Goal: Task Accomplishment & Management: Manage account settings

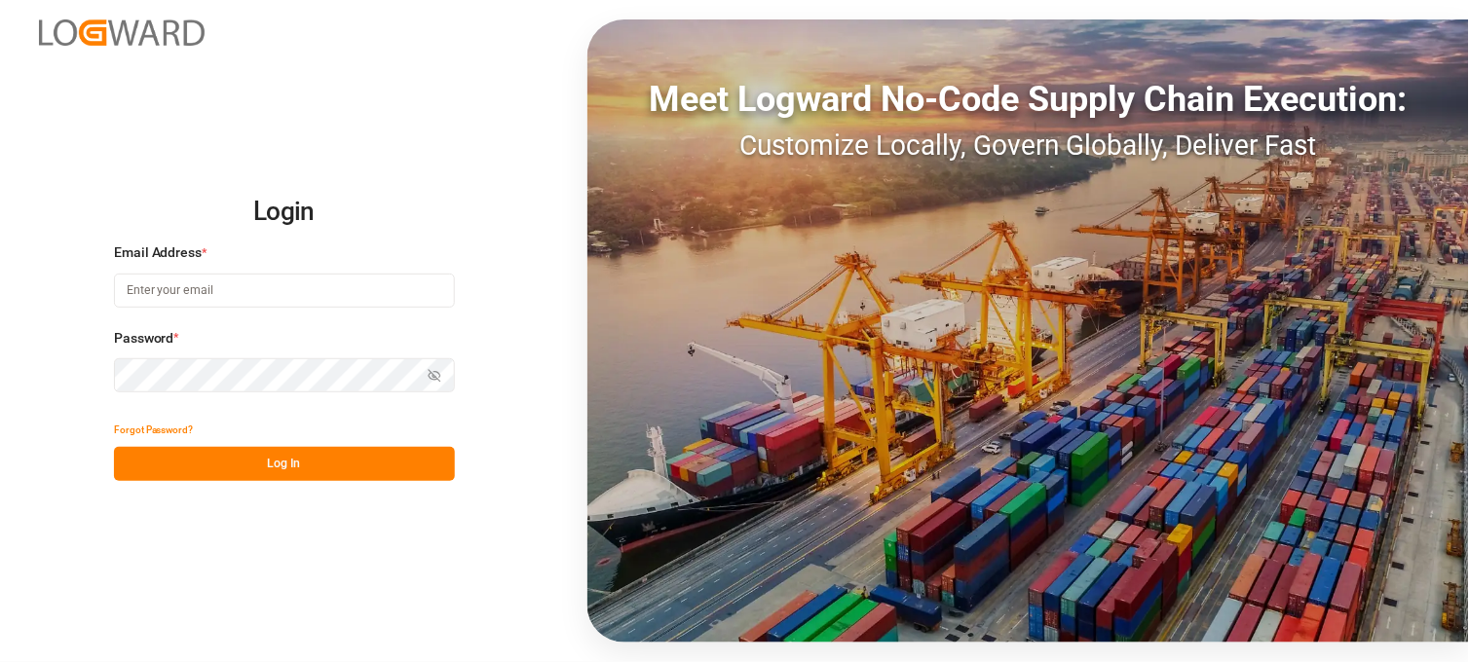
type input "[PERSON_NAME][EMAIL_ADDRESS][DOMAIN_NAME]"
click at [300, 462] on button "Log In" at bounding box center [284, 464] width 341 height 34
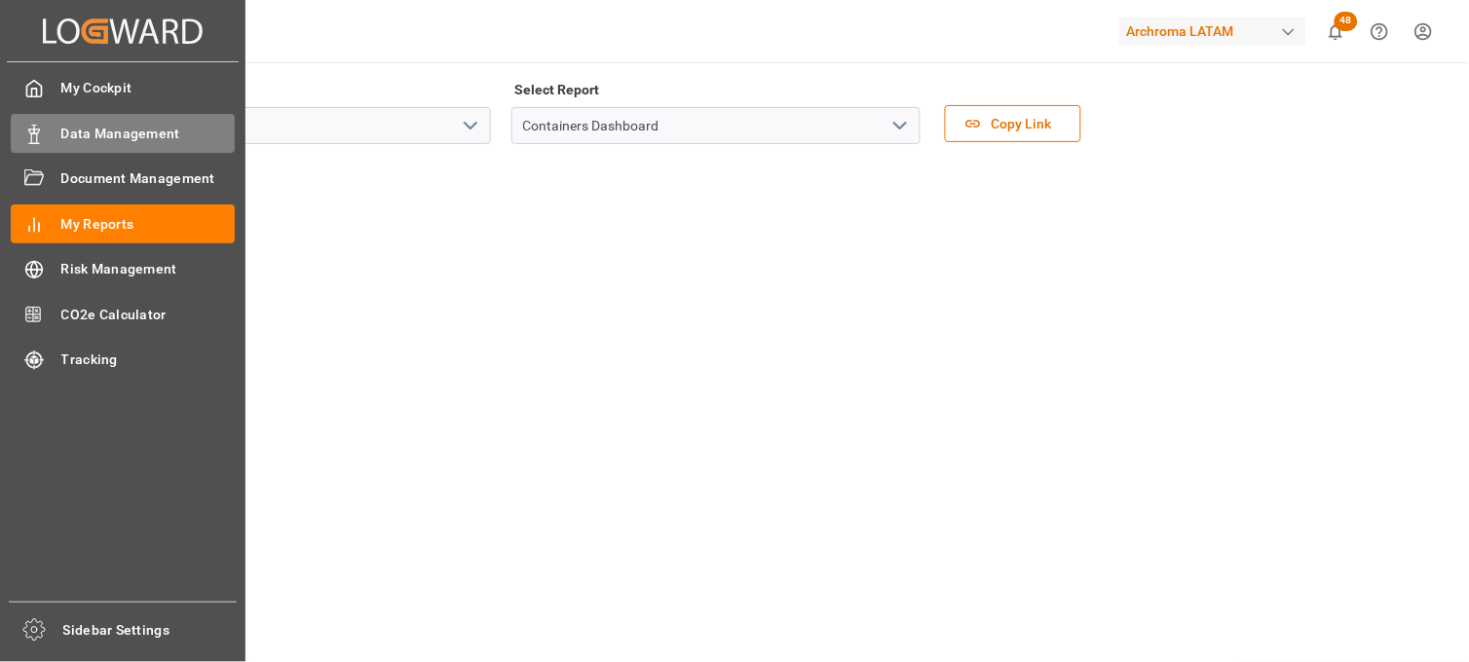
click at [115, 131] on span "Data Management" at bounding box center [148, 134] width 174 height 20
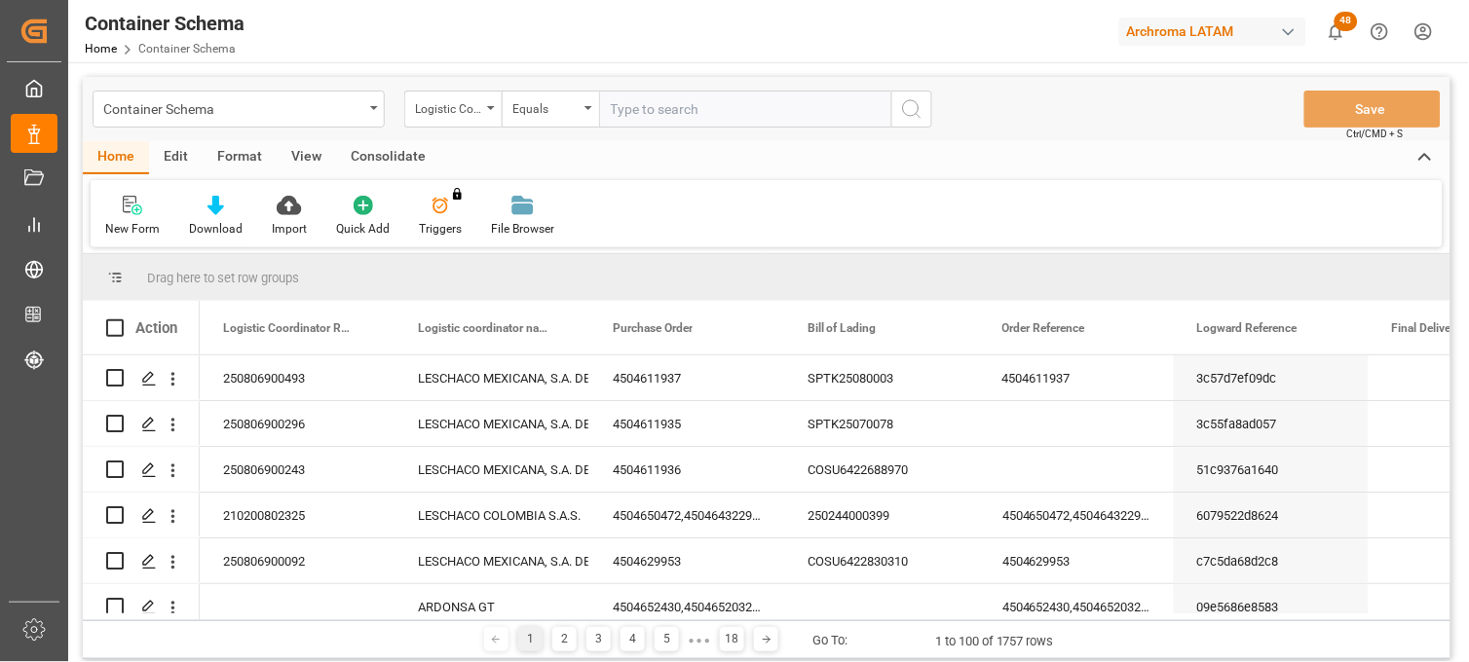
click at [471, 114] on div "Logistic Coordinator Reference Number" at bounding box center [448, 106] width 66 height 22
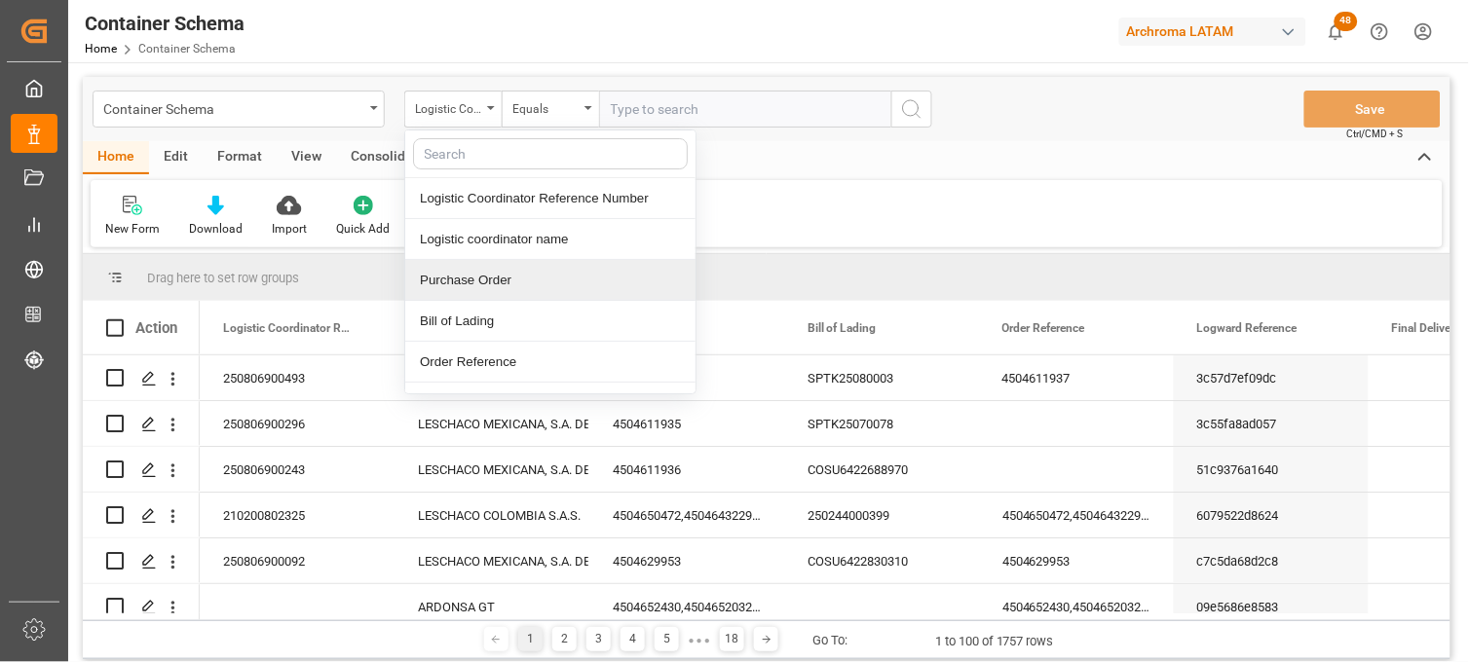
click at [482, 280] on div "Purchase Order" at bounding box center [550, 280] width 290 height 41
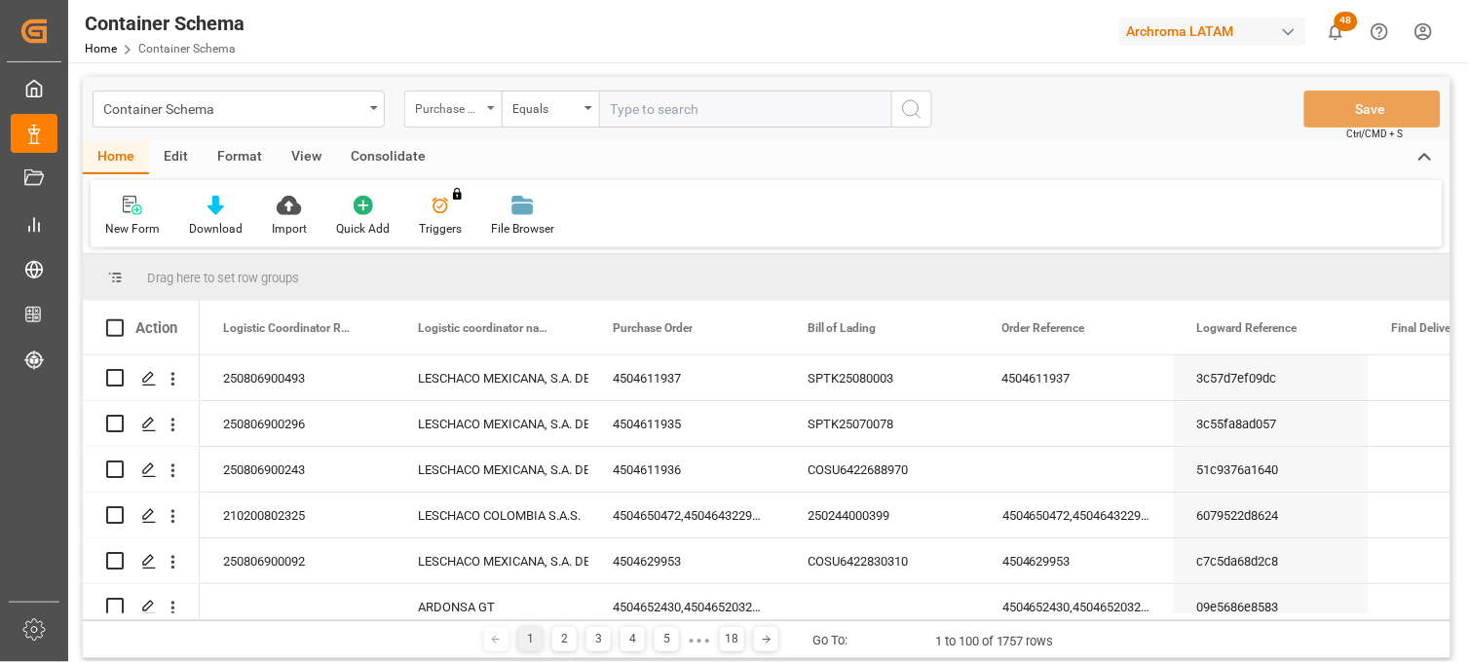
click at [483, 105] on div "Purchase Order" at bounding box center [452, 109] width 97 height 37
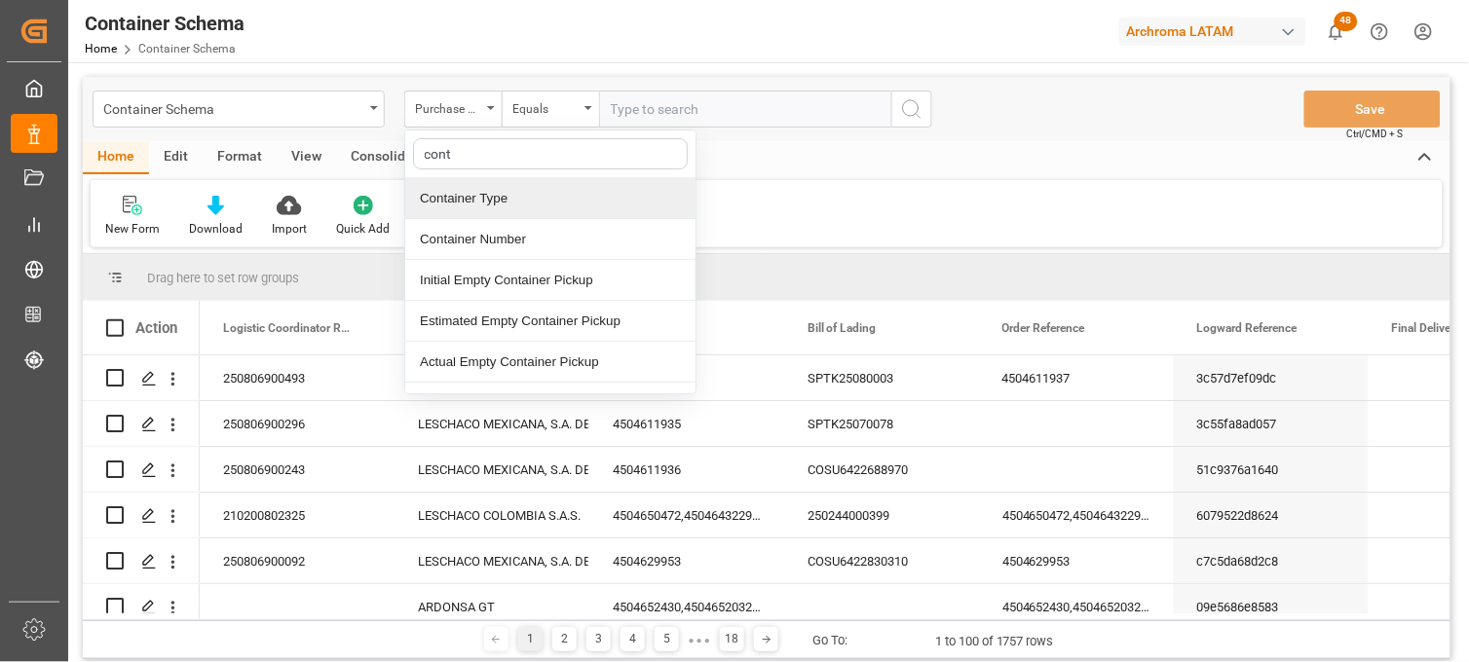
type input "conta"
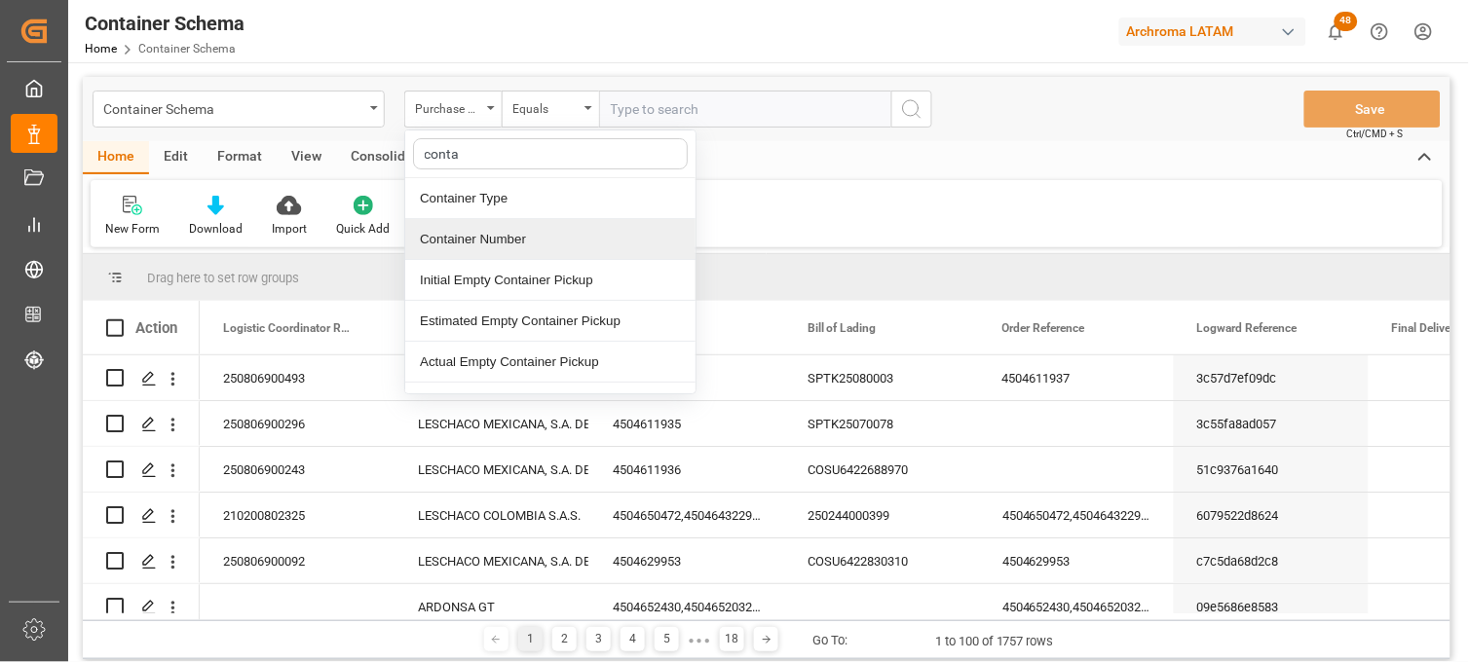
click at [505, 246] on div "Container Number" at bounding box center [550, 239] width 290 height 41
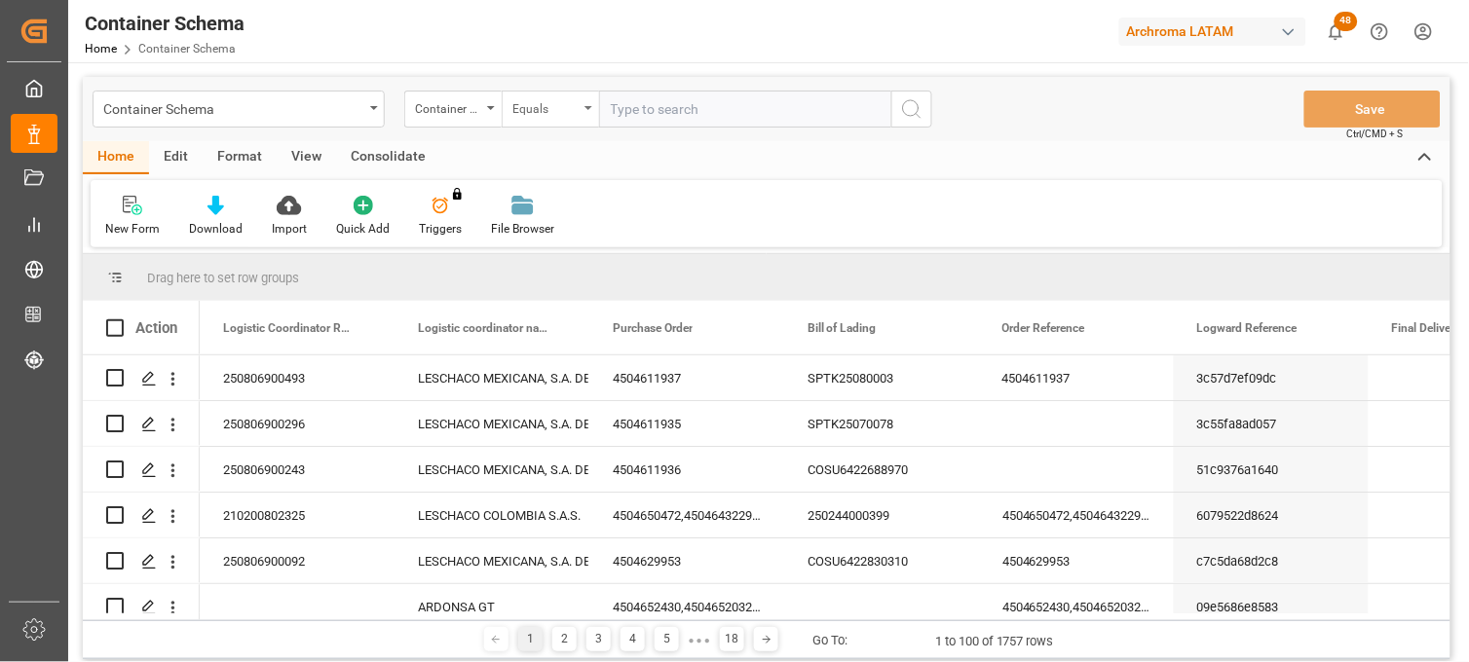
click at [566, 107] on div "Equals" at bounding box center [545, 106] width 66 height 22
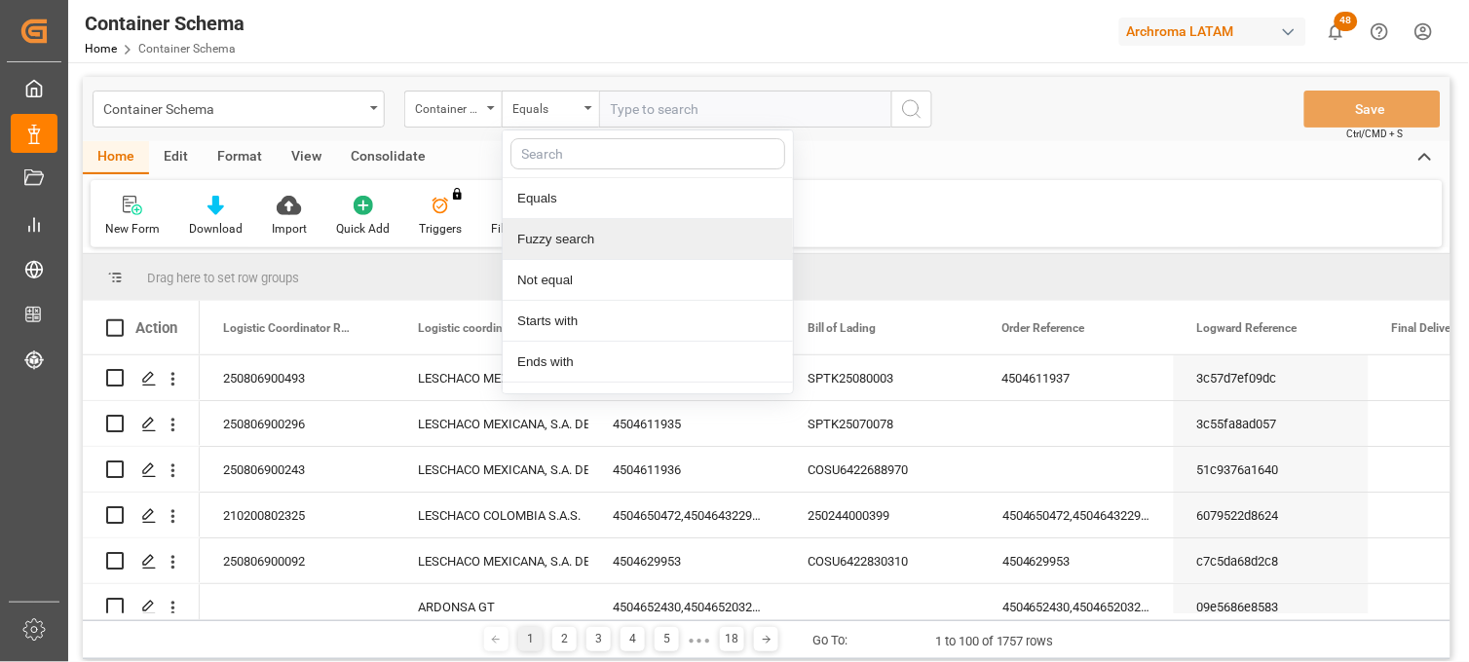
click at [576, 246] on div "Fuzzy search" at bounding box center [648, 239] width 290 height 41
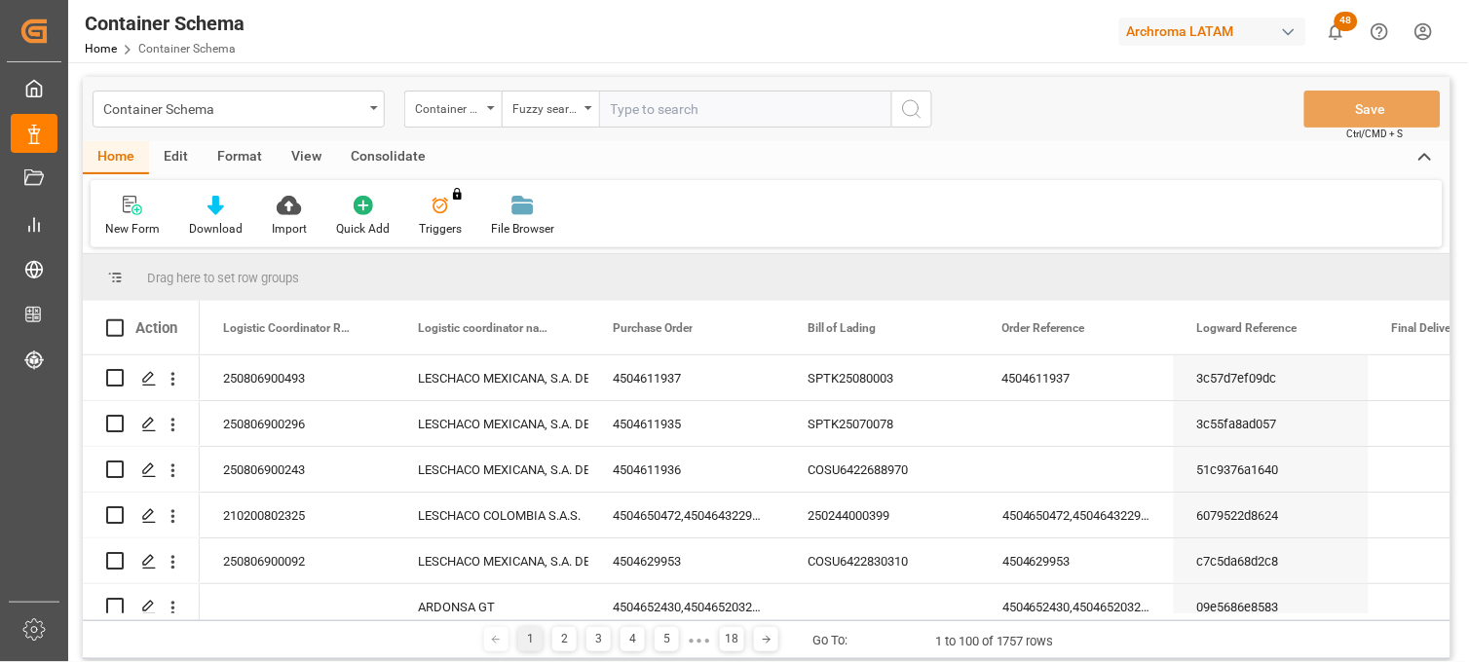
click at [649, 103] on input "text" at bounding box center [745, 109] width 292 height 37
paste input "SUDU5168721"
type input "SUDU5168721"
click at [912, 101] on icon "search button" at bounding box center [911, 108] width 23 height 23
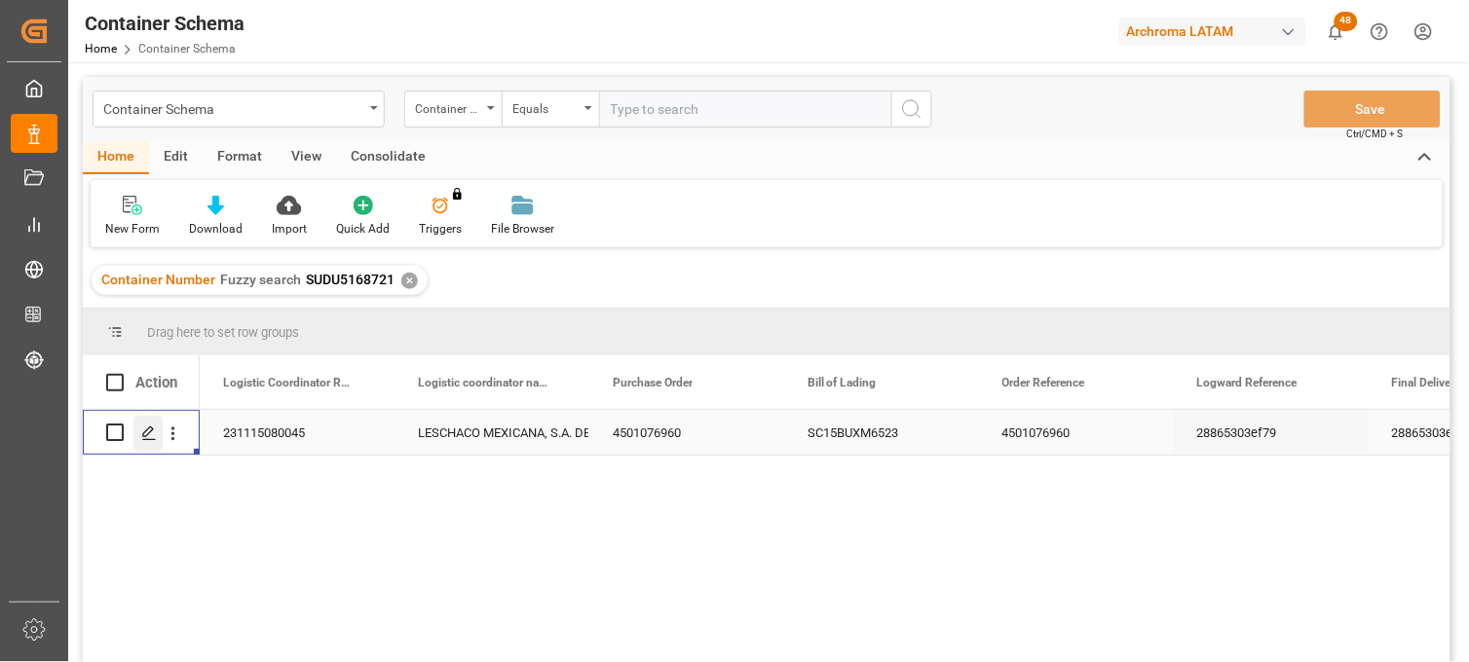
click at [141, 436] on icon "Press SPACE to select this row." at bounding box center [149, 434] width 16 height 16
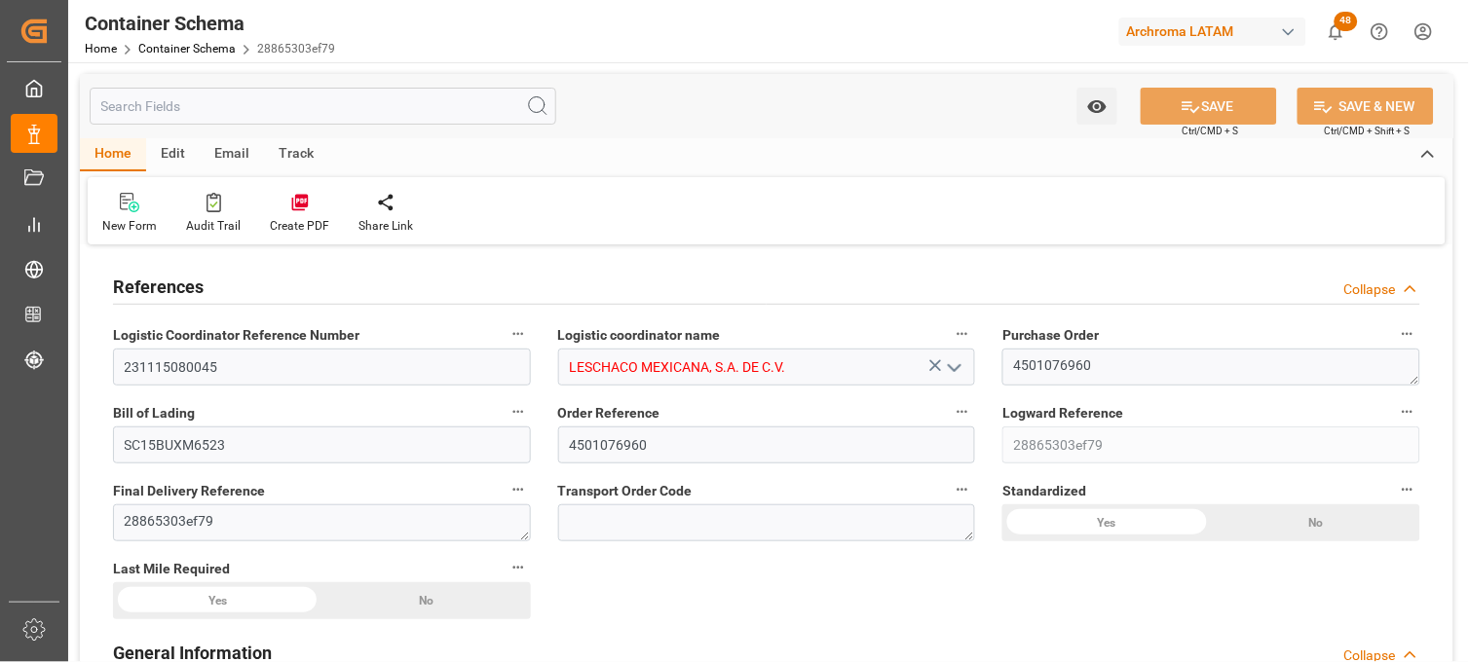
type input "0"
type input "7"
type input "4"
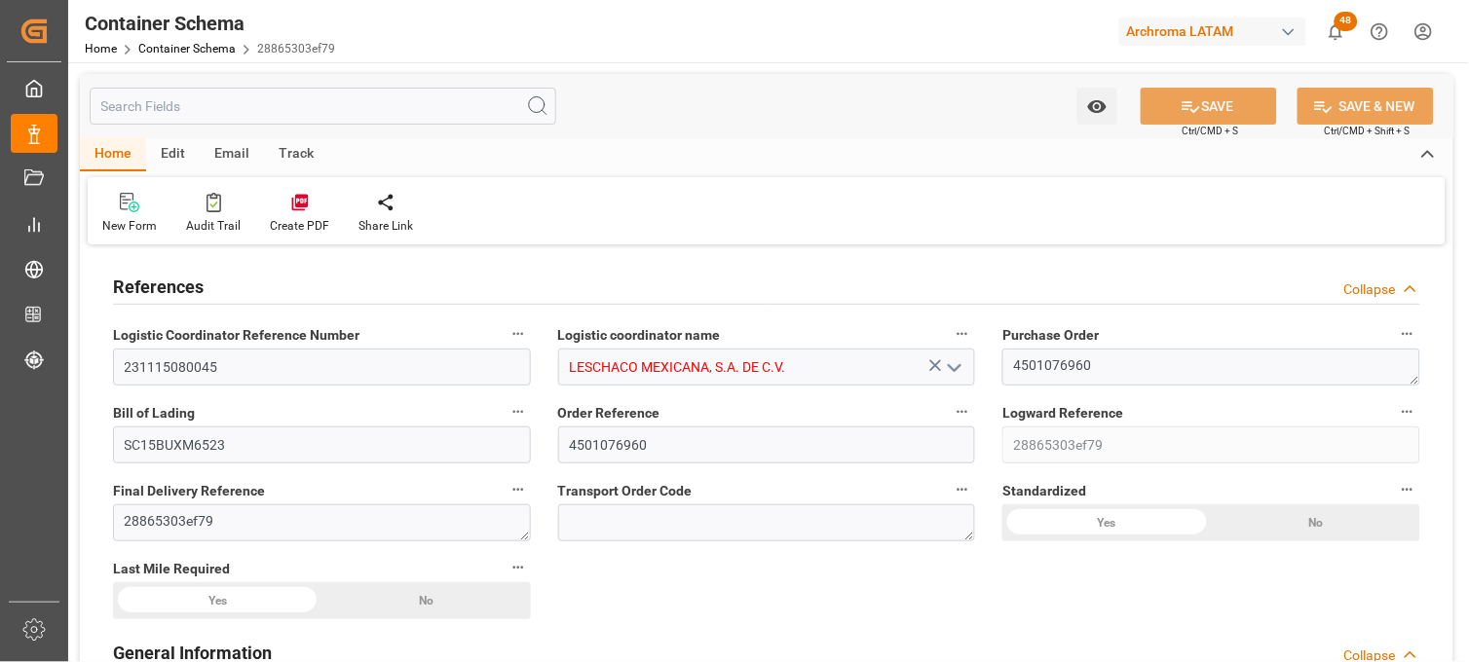
type input "4"
type input "1712.19"
type input "Maersk"
type input "Maersk Line AS"
type input "CNTXG"
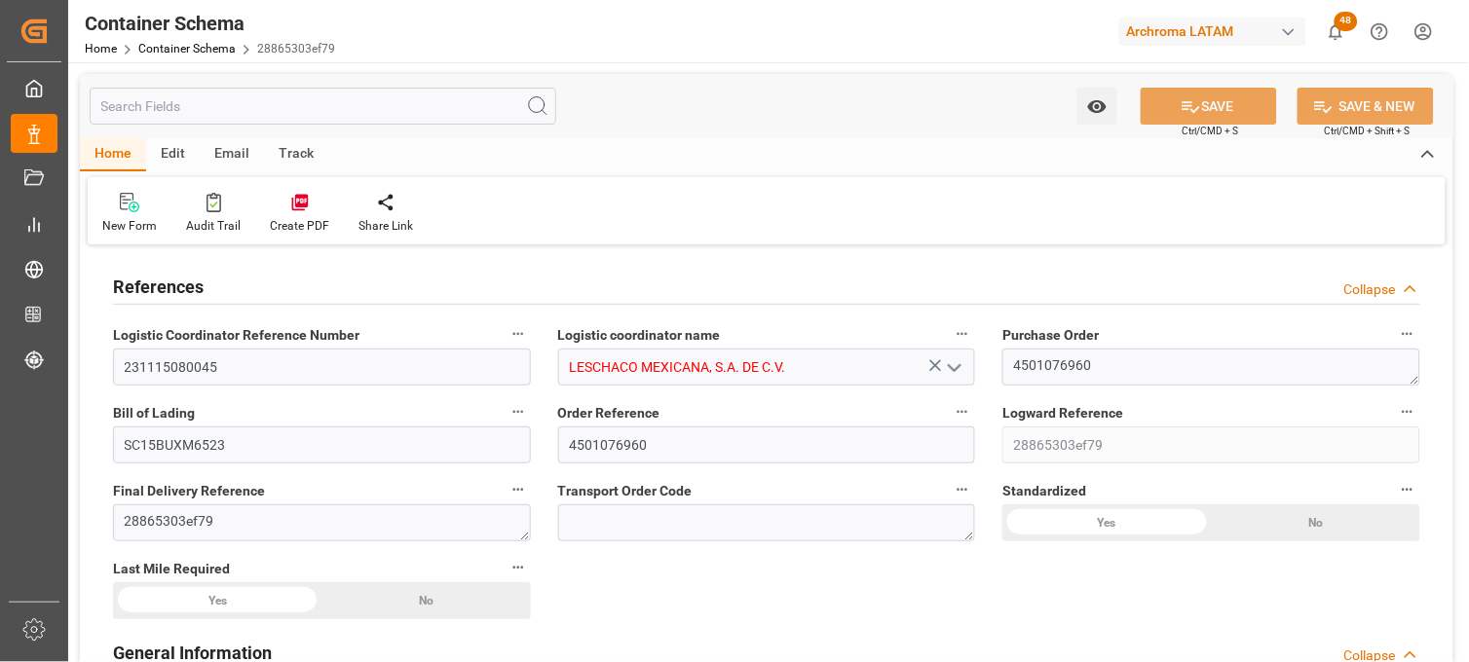
type input "CNTXG"
type input "MXZLO"
type input "9501239"
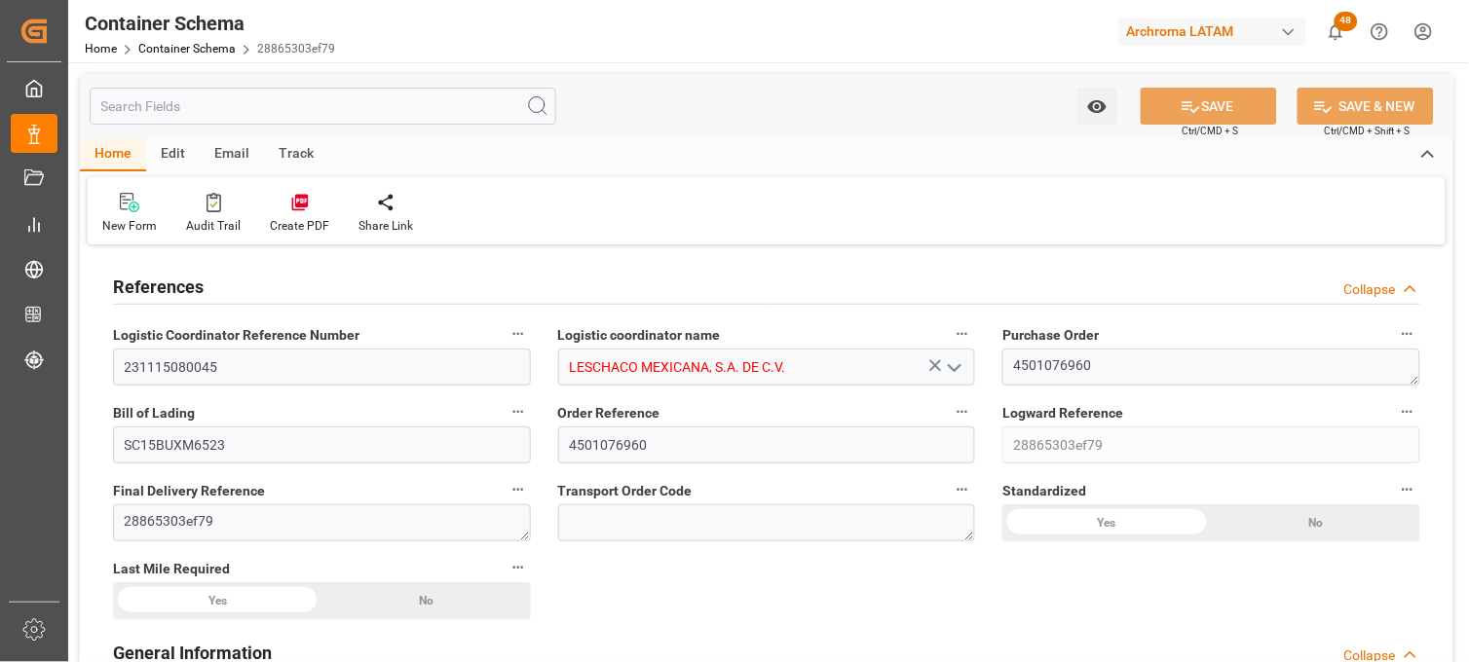
type input "9501239"
type input "26"
type input "649"
type input "5"
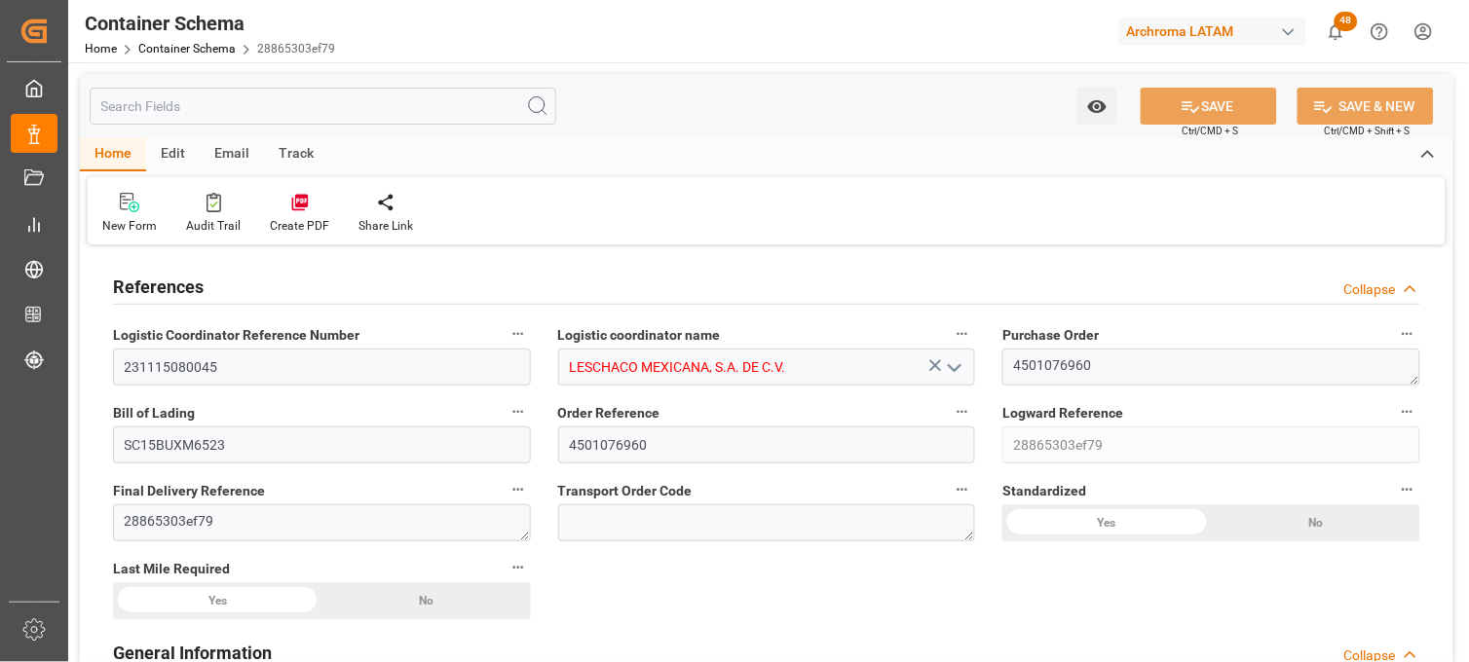
type input "0"
type input "[DATE] 16:30"
type input "[DATE]"
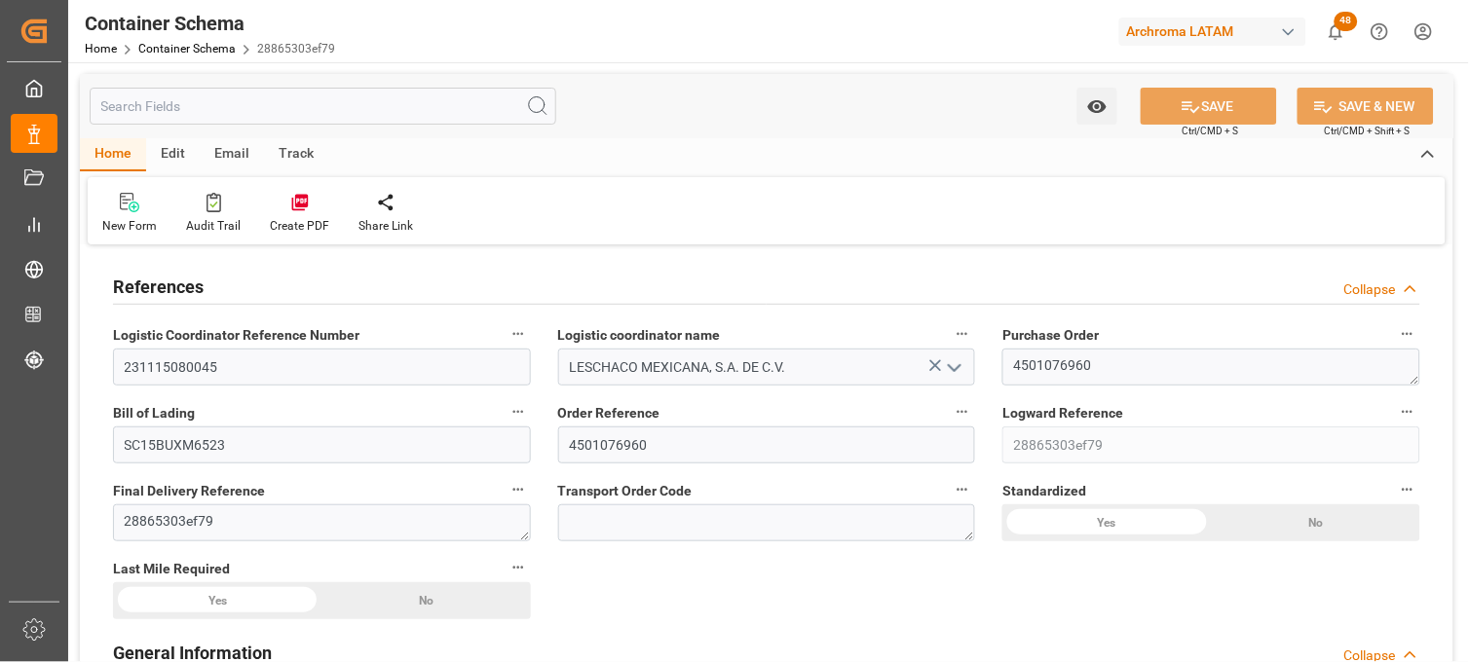
type input "[DATE]"
type input "[DATE] 04:09"
type input "[DATE] 22:17"
type input "[DATE]"
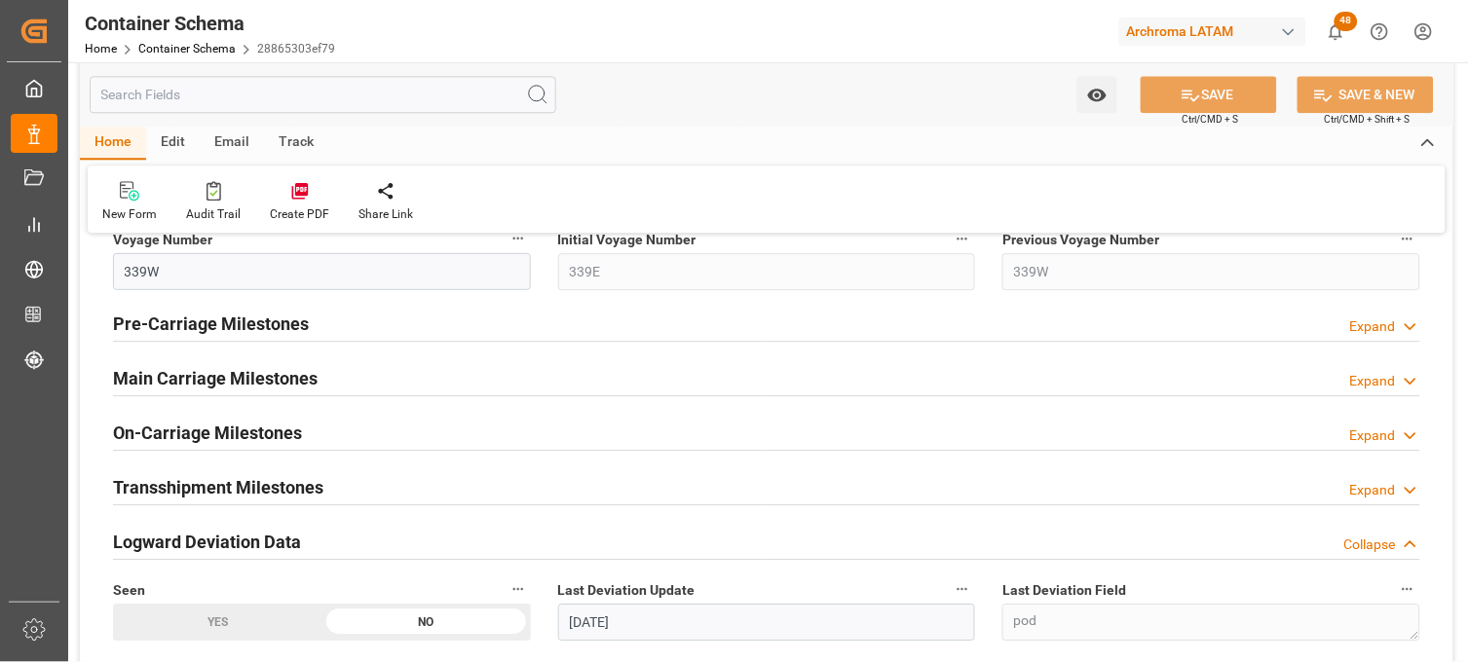
scroll to position [2813, 0]
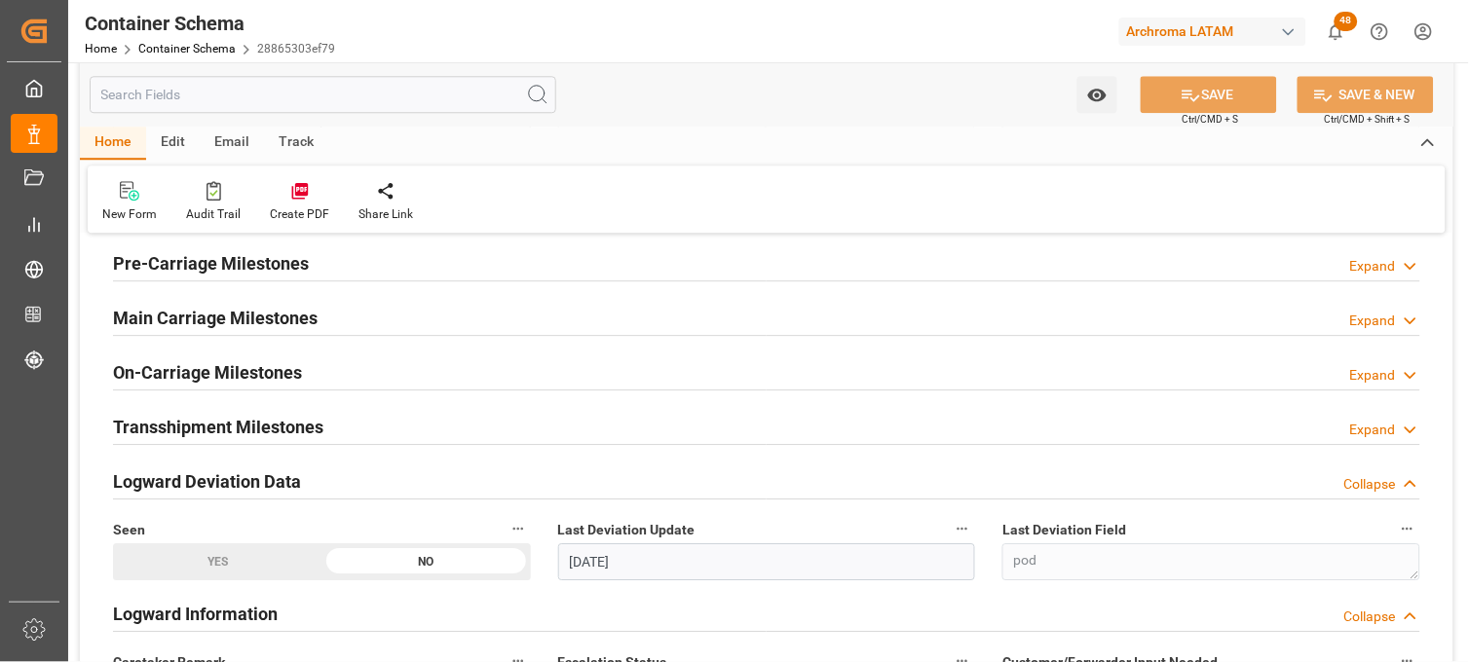
click at [1414, 374] on polyline at bounding box center [1410, 375] width 10 height 5
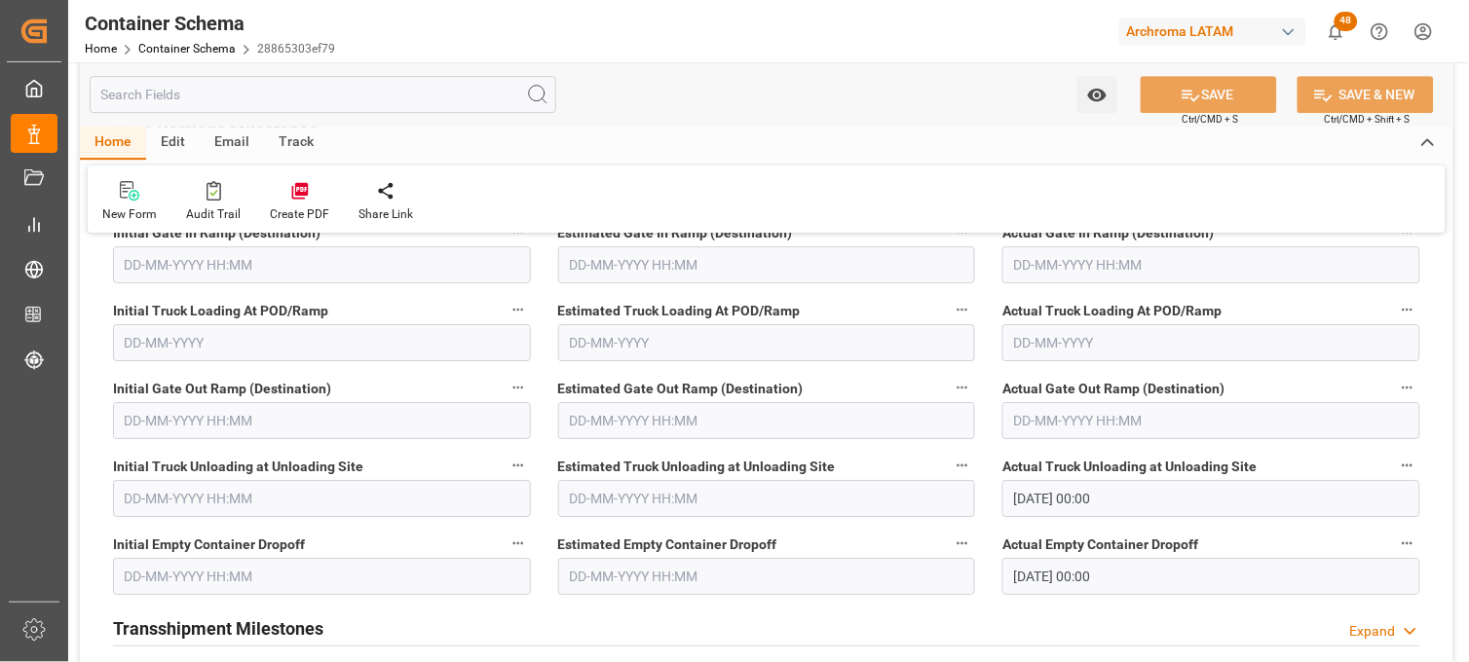
scroll to position [2705, 0]
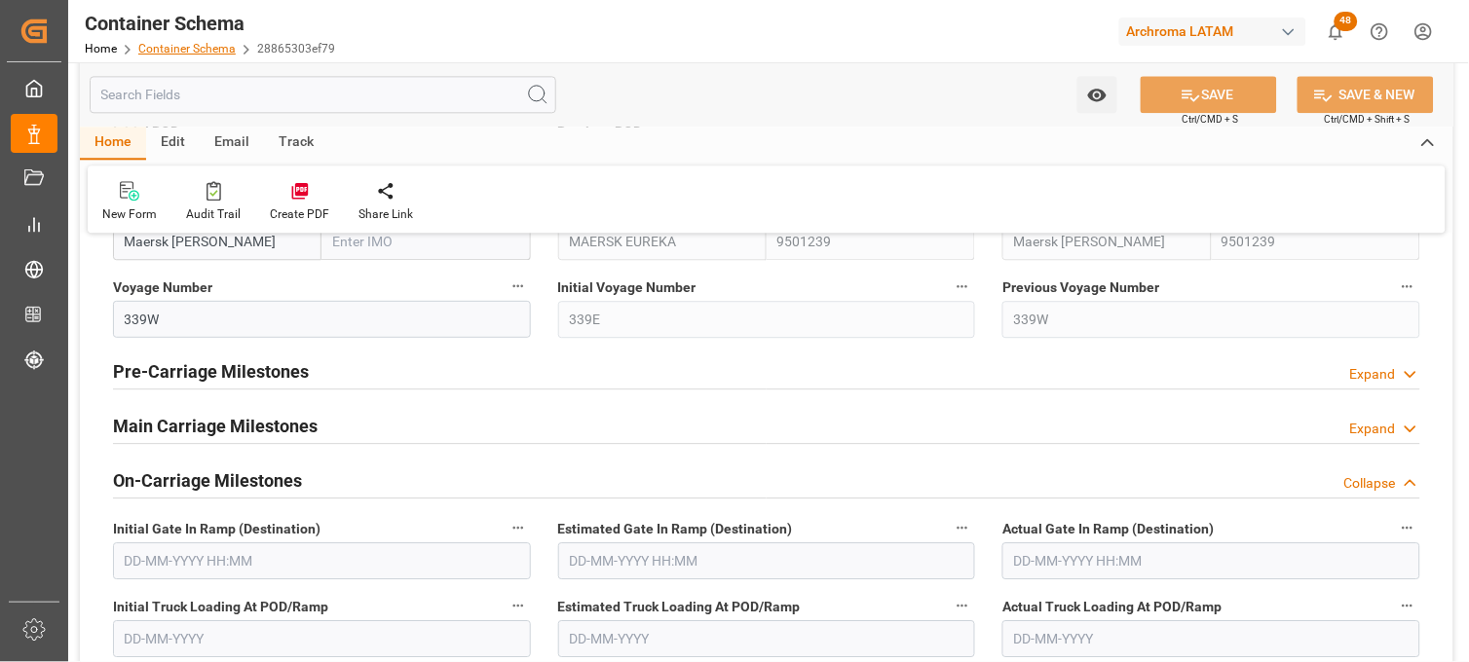
click at [199, 47] on link "Container Schema" at bounding box center [186, 49] width 97 height 14
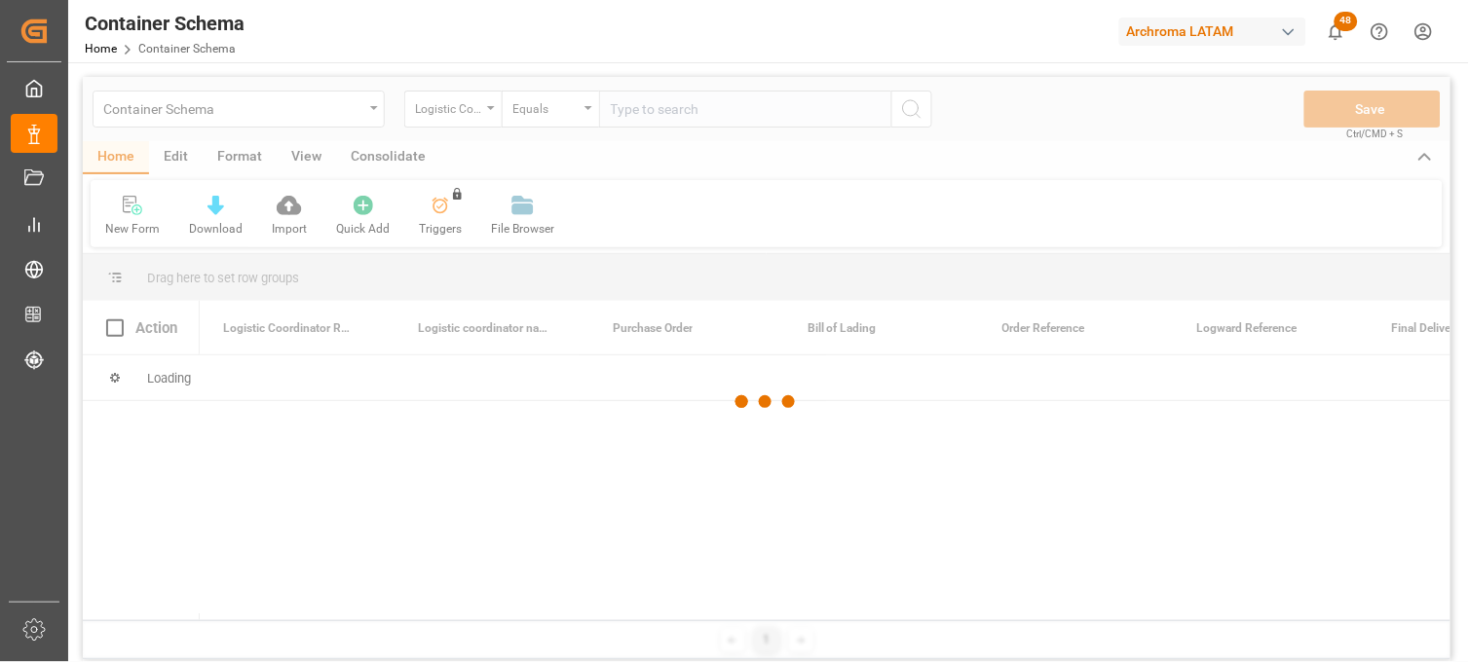
click at [465, 114] on div at bounding box center [766, 402] width 1367 height 651
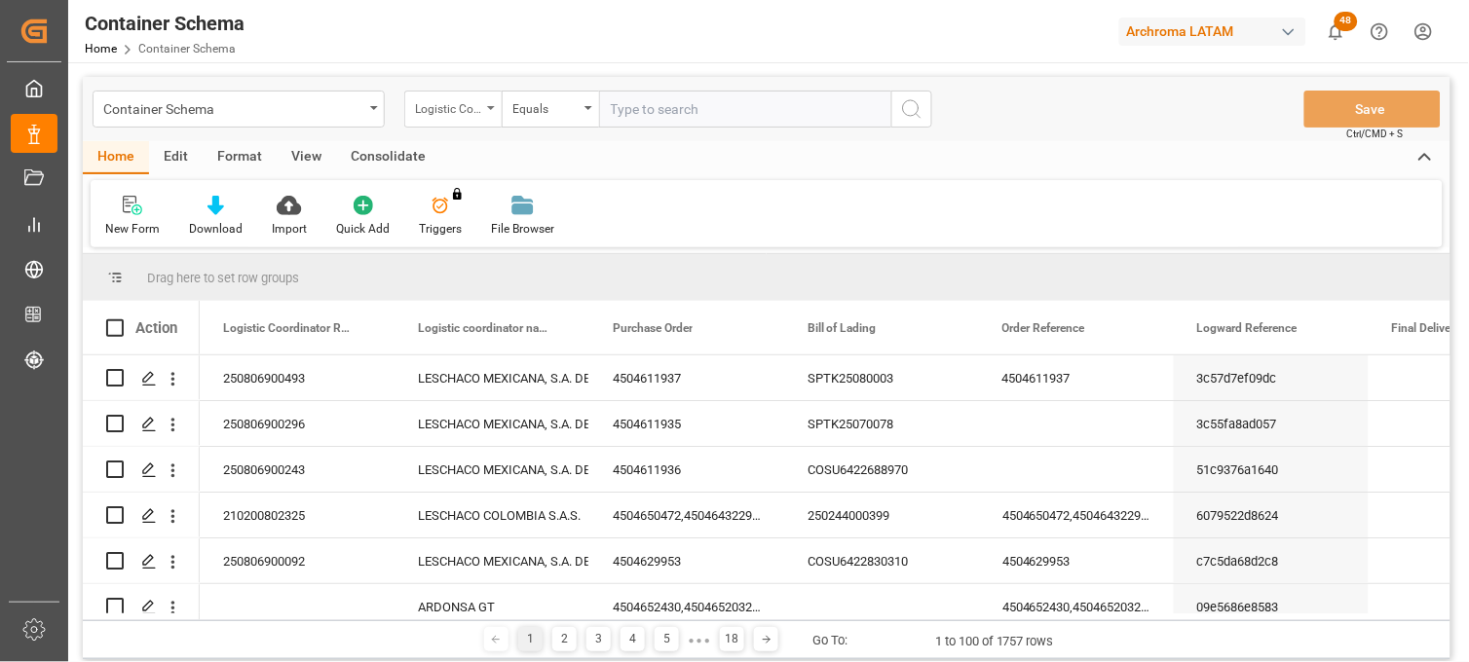
click at [475, 109] on div "Logistic Coordinator Reference Number" at bounding box center [448, 106] width 66 height 22
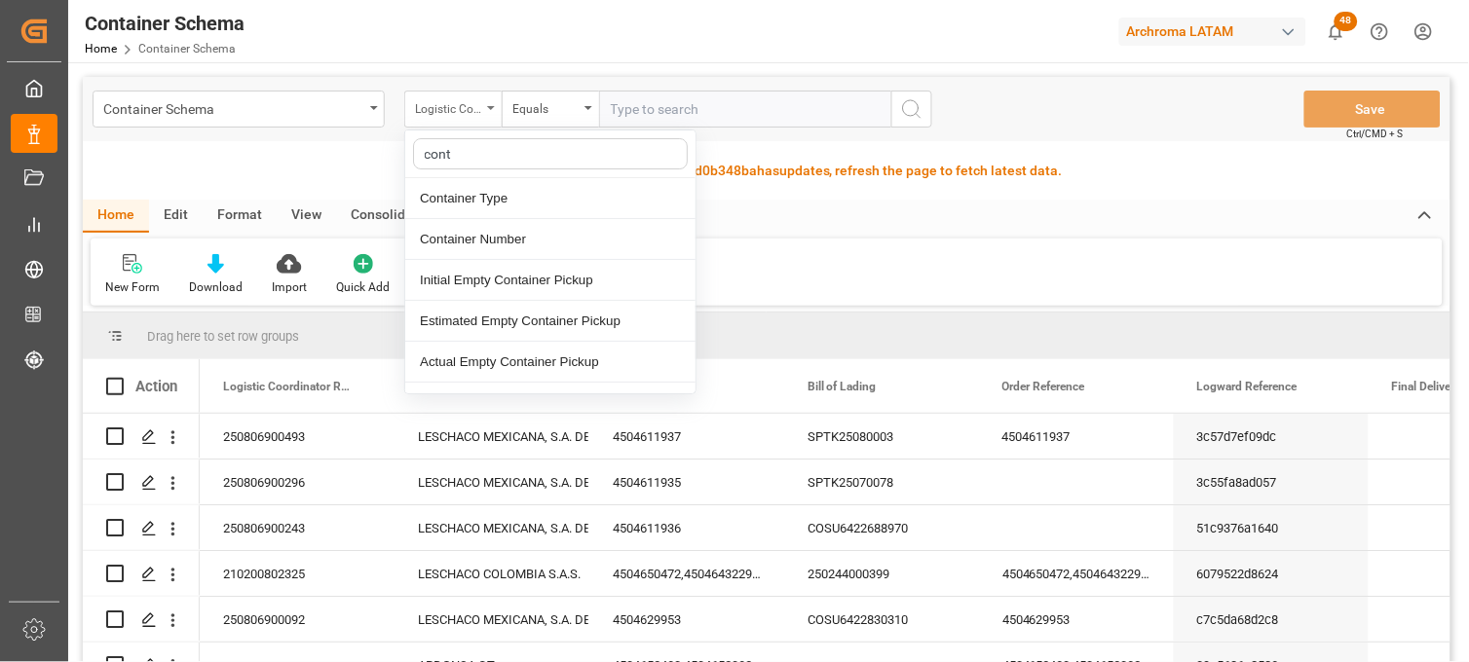
type input "conta"
click at [512, 243] on div "Container Number" at bounding box center [550, 239] width 290 height 41
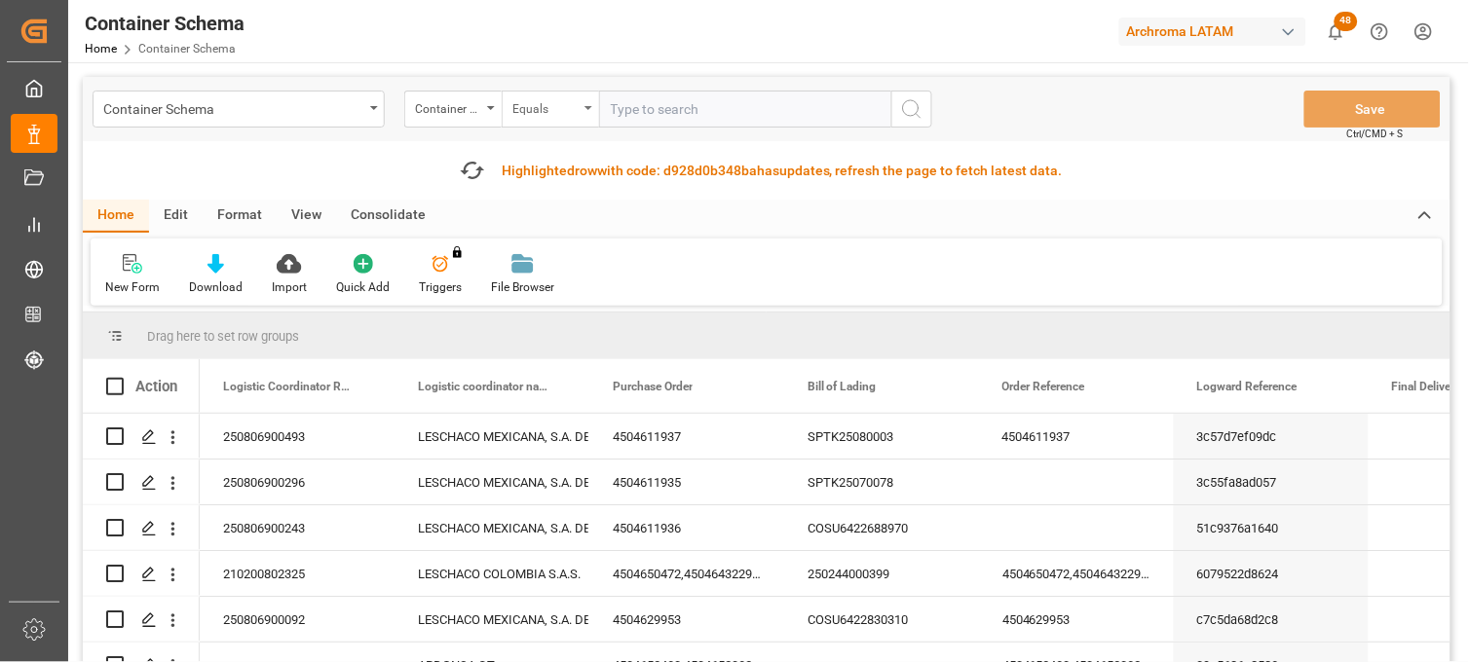
click at [565, 103] on div "Equals" at bounding box center [545, 106] width 66 height 22
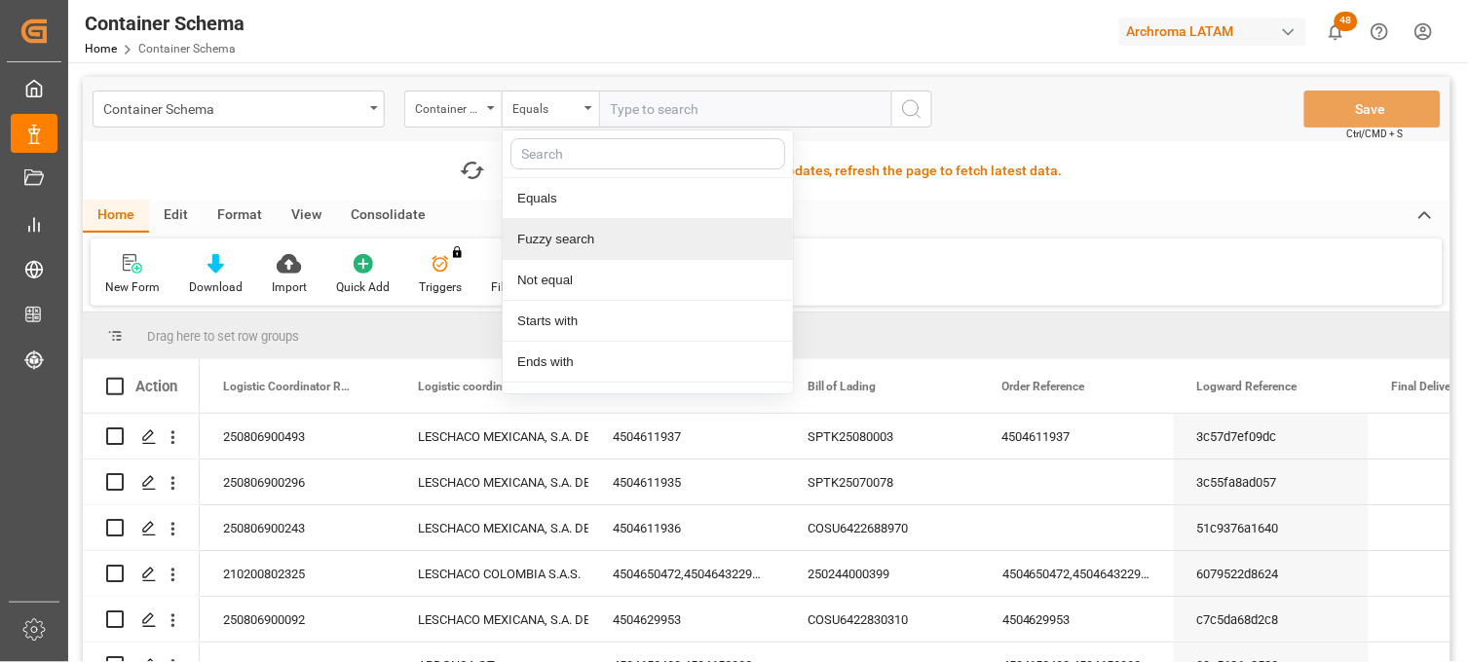
click at [560, 244] on div "Fuzzy search" at bounding box center [648, 239] width 290 height 41
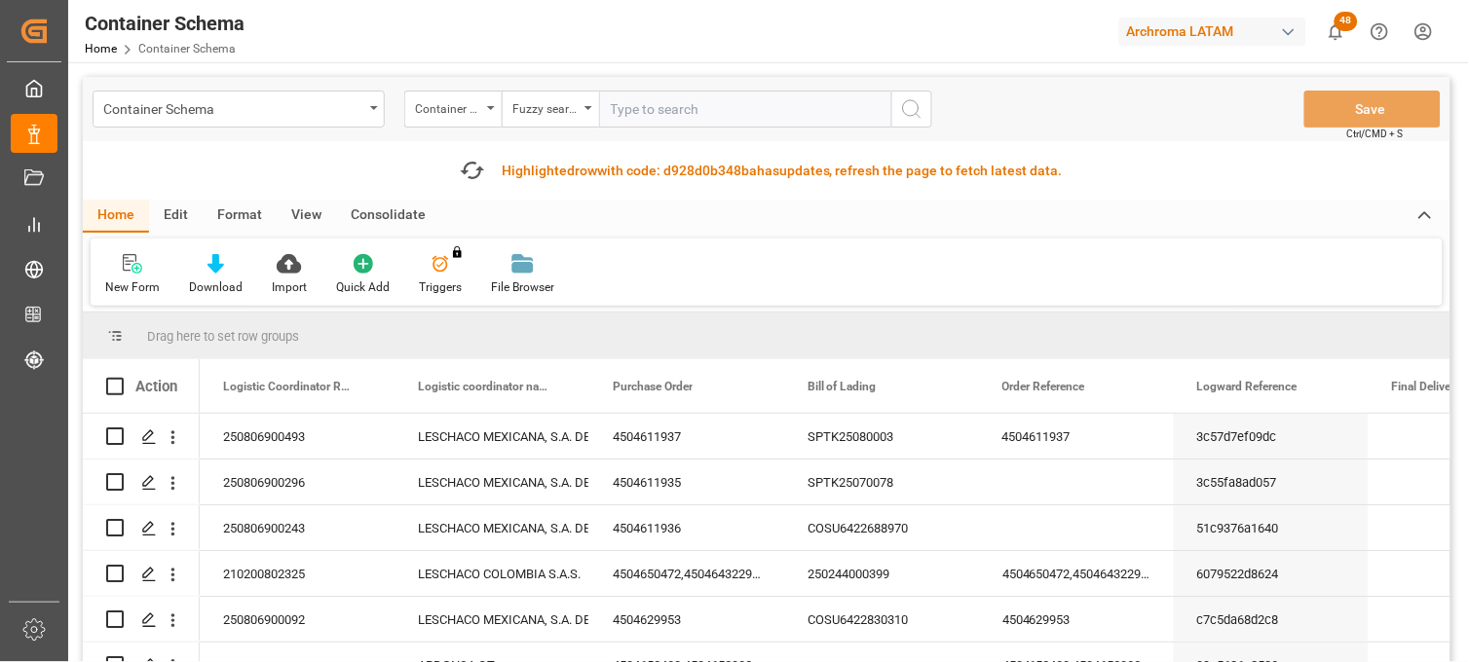
paste input "SZLU9699822"
type input "SZLU9699822"
click at [903, 107] on icon "search button" at bounding box center [911, 108] width 23 height 23
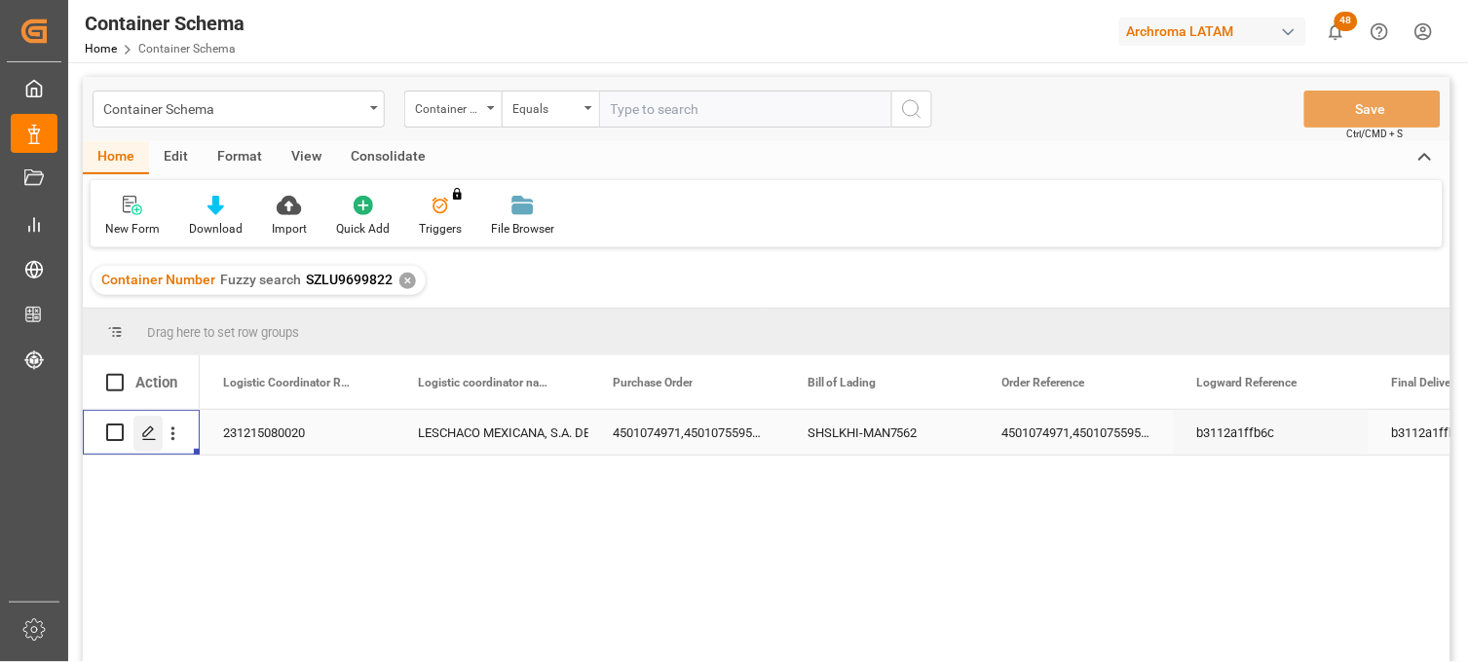
click at [144, 439] on line "Press SPACE to select this row." at bounding box center [149, 439] width 12 height 0
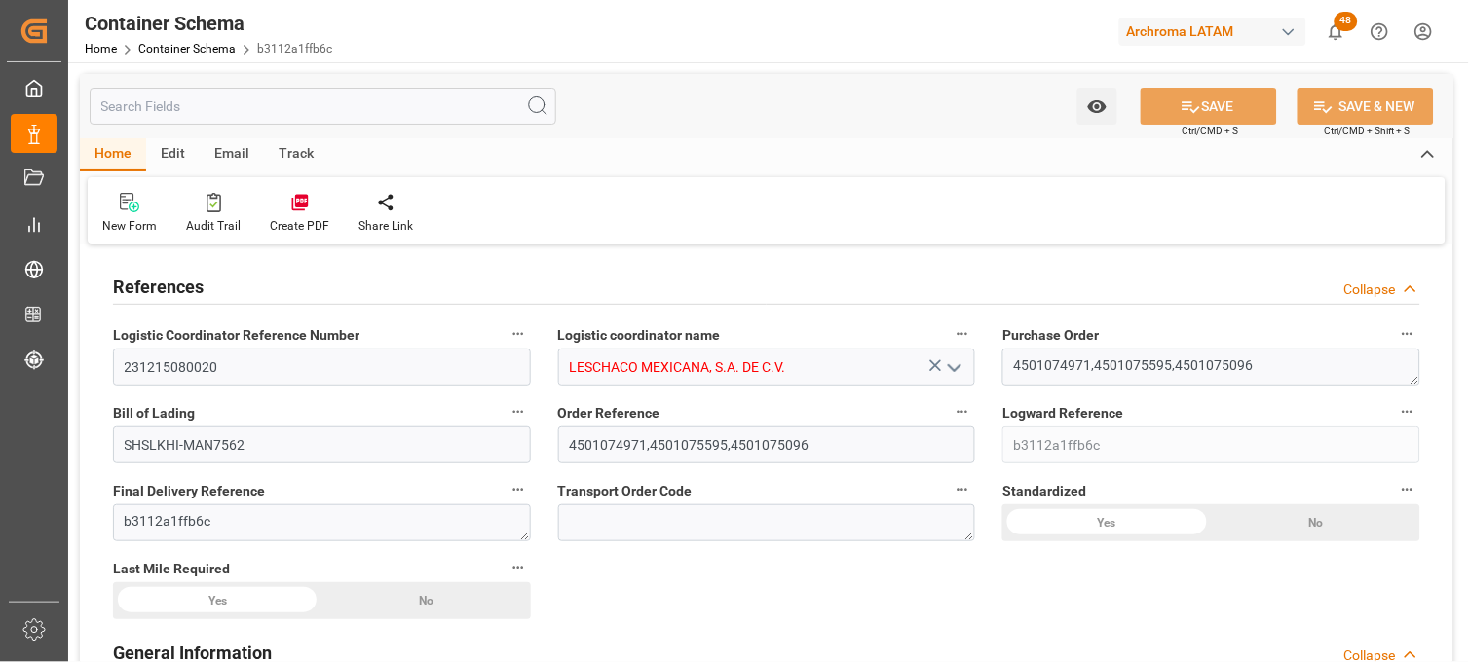
type input "0"
type input "7"
type input "2"
type input "3"
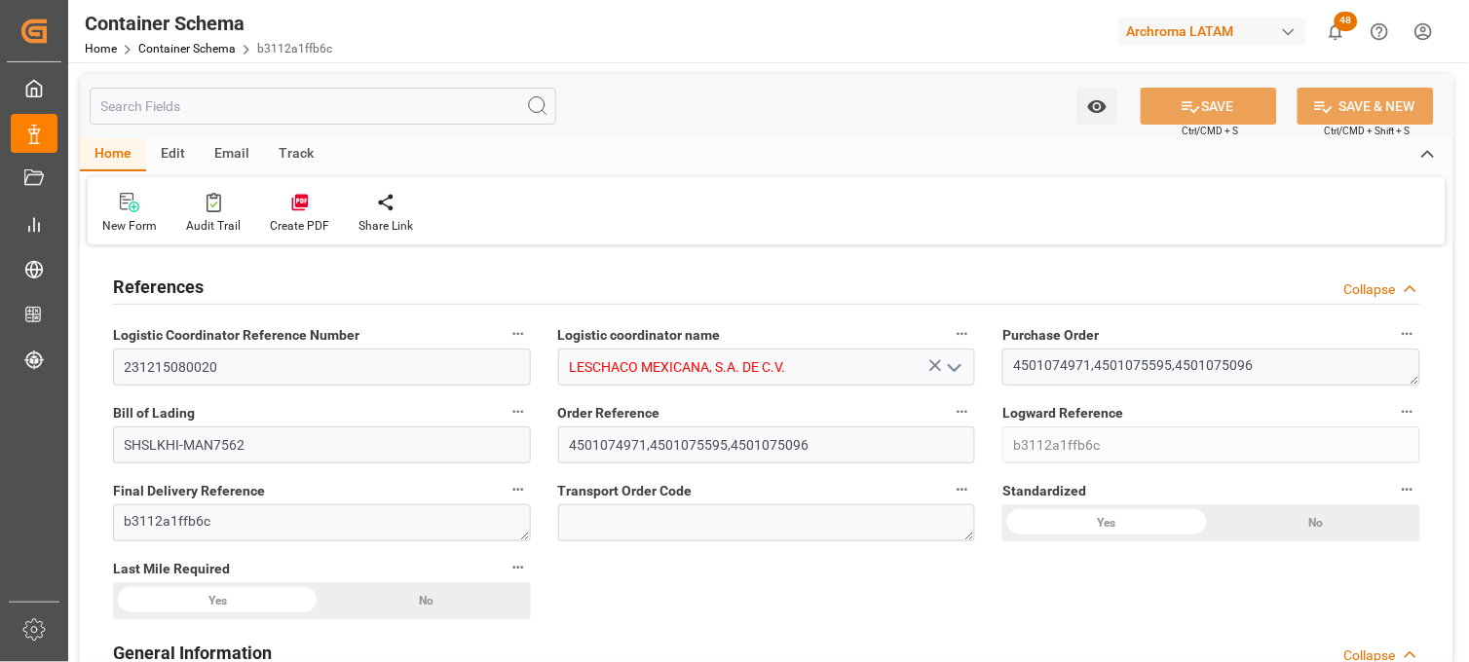
type input "12"
type input "6210"
type input "6756"
type input "ONE"
type input "Ocean Network Express"
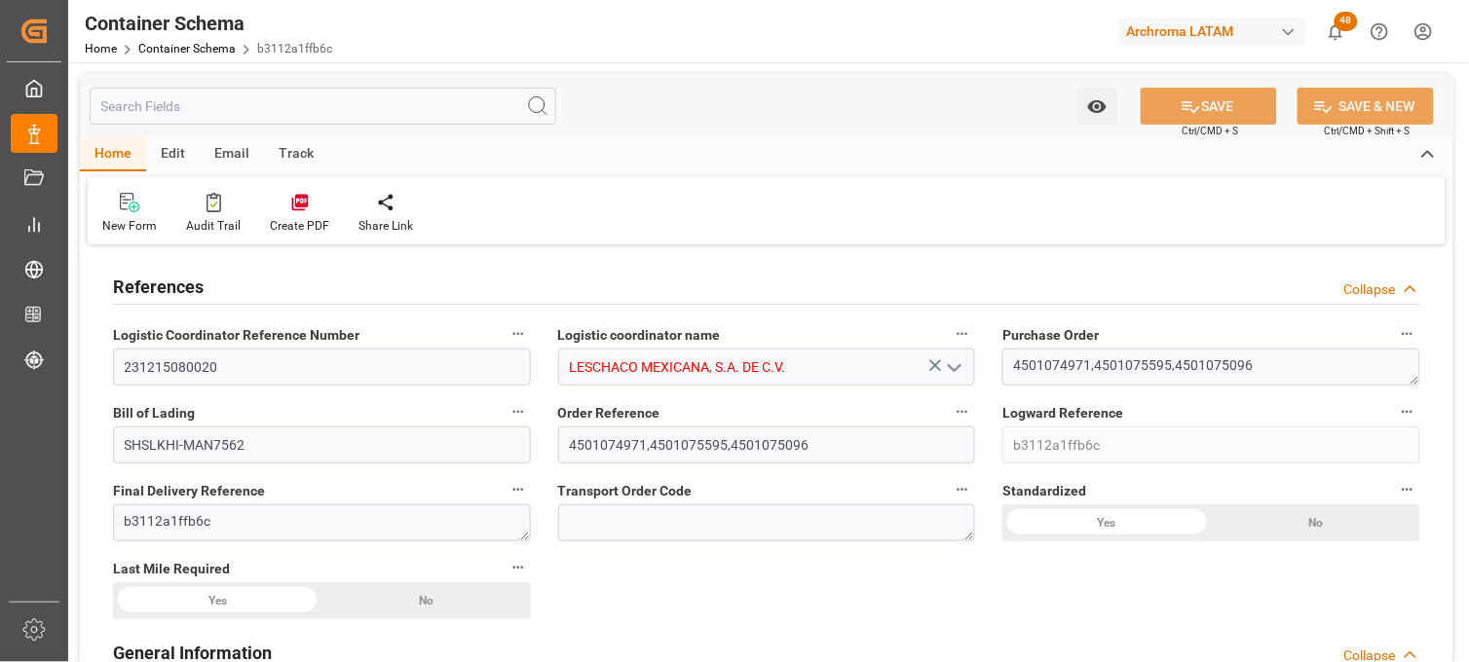
type input "PKKHI"
type input "MXZLO"
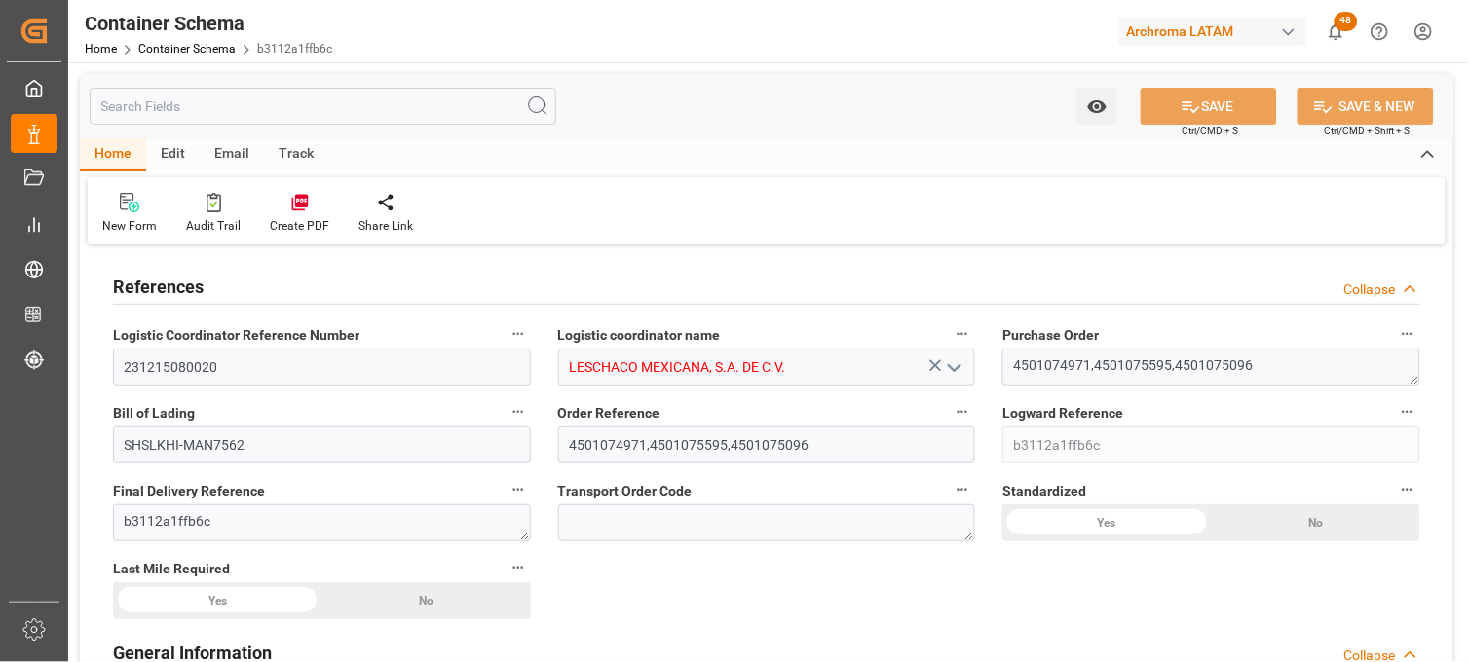
type input "9742170"
type input "9452751"
type input "9742170"
type input "0"
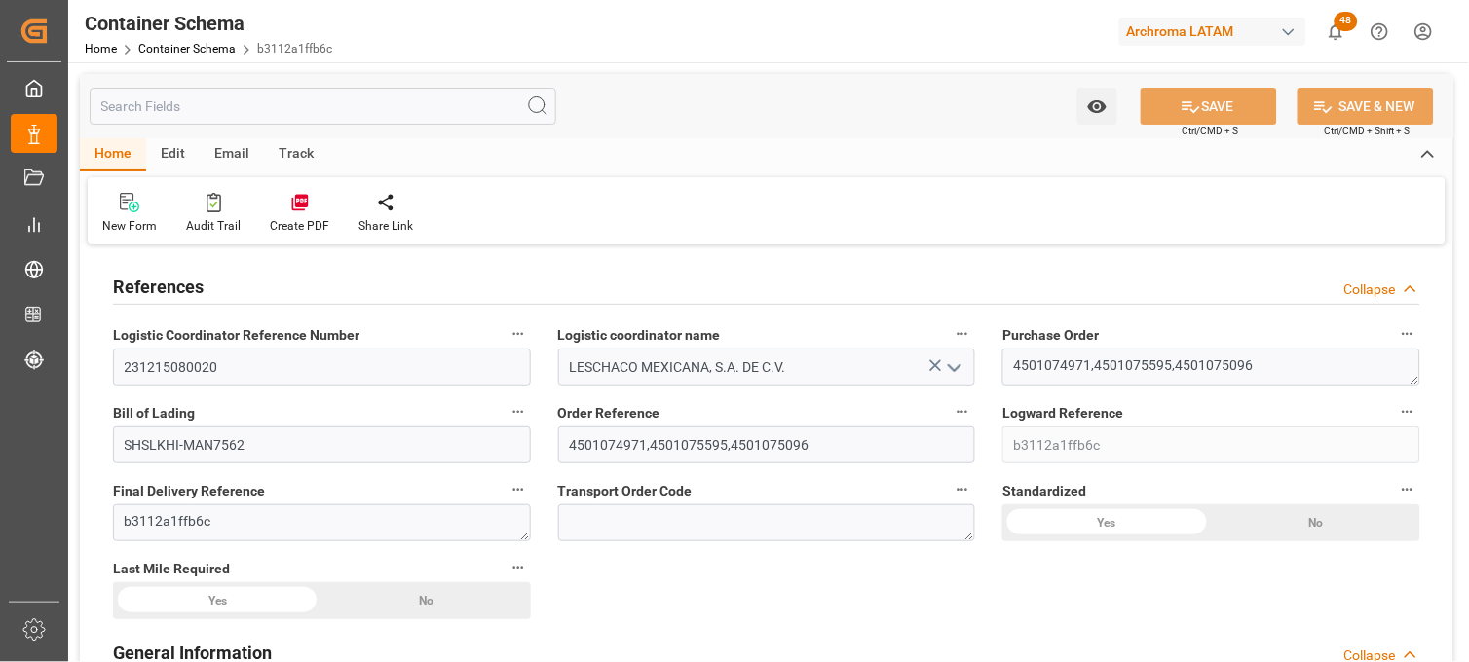
type input "[DATE] 15:30"
type input "[DATE]"
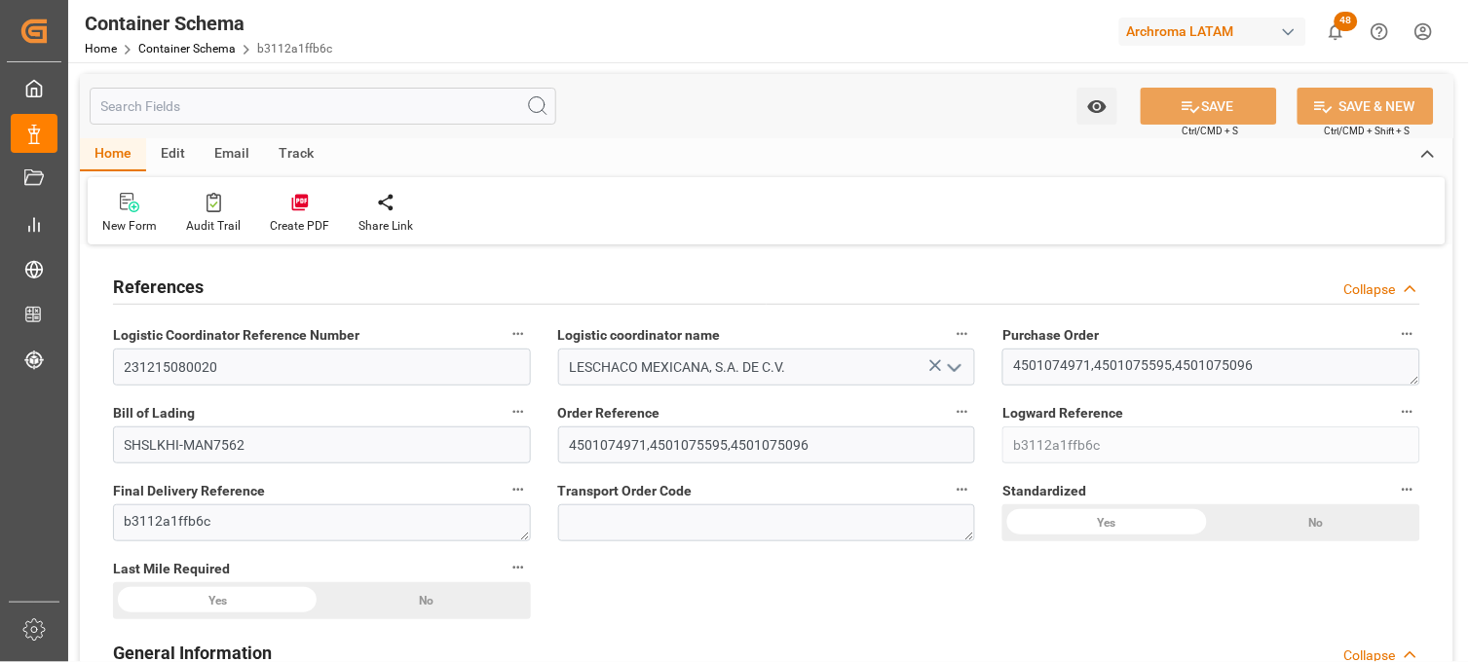
type input "[DATE]"
type input "[DATE] 21:31"
type input "[DATE] 21:22"
type input "[DATE]"
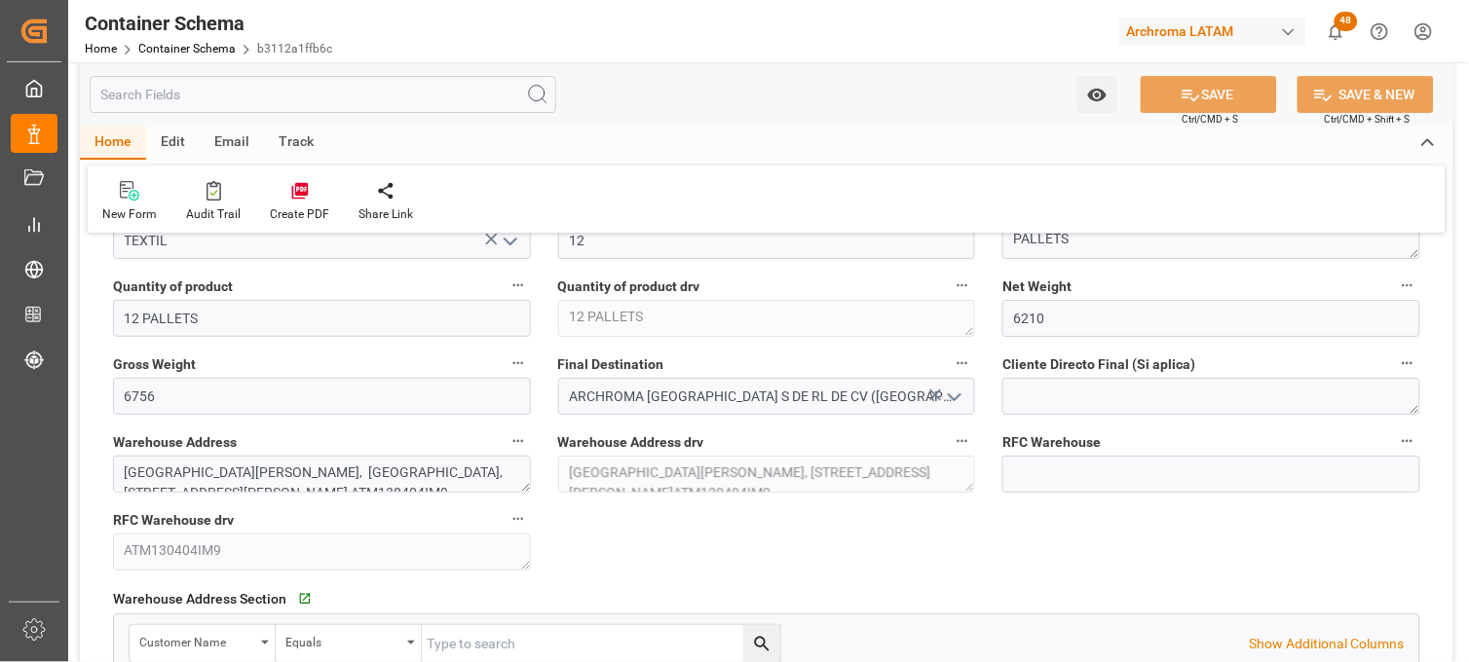
scroll to position [1623, 0]
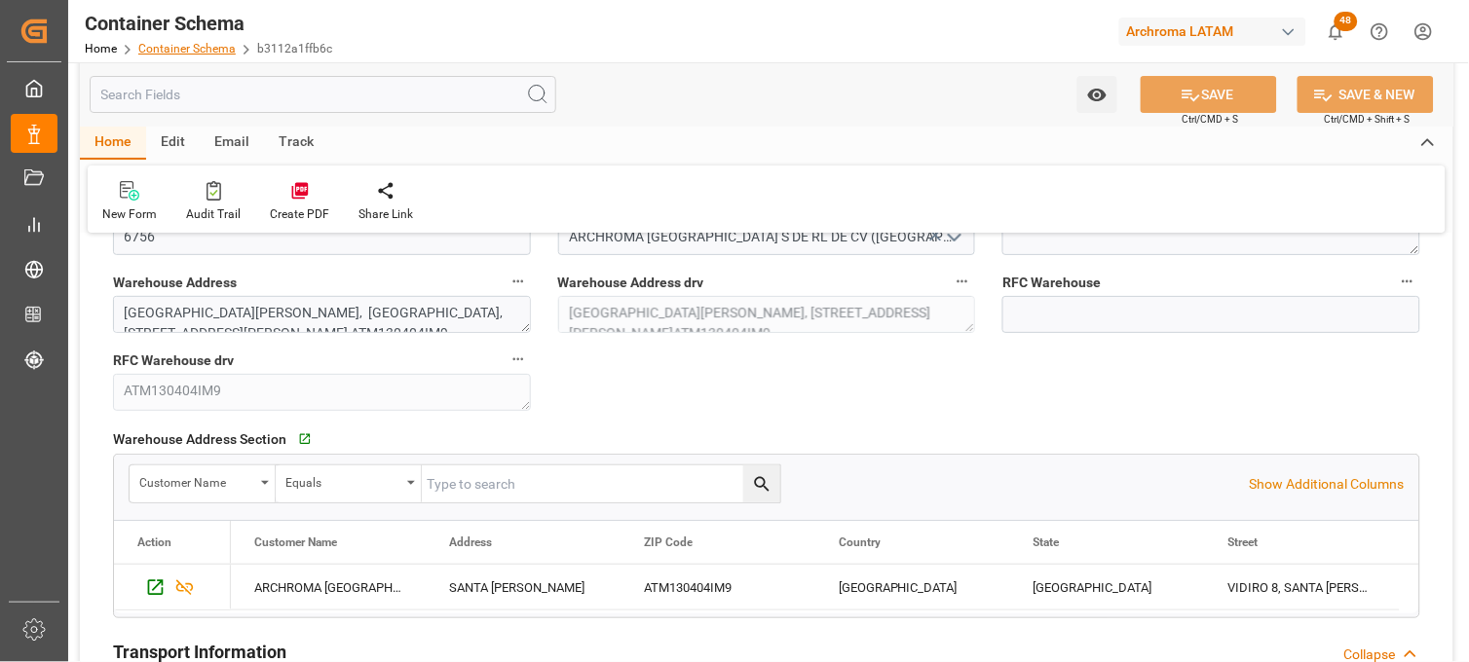
click at [206, 49] on link "Container Schema" at bounding box center [186, 49] width 97 height 14
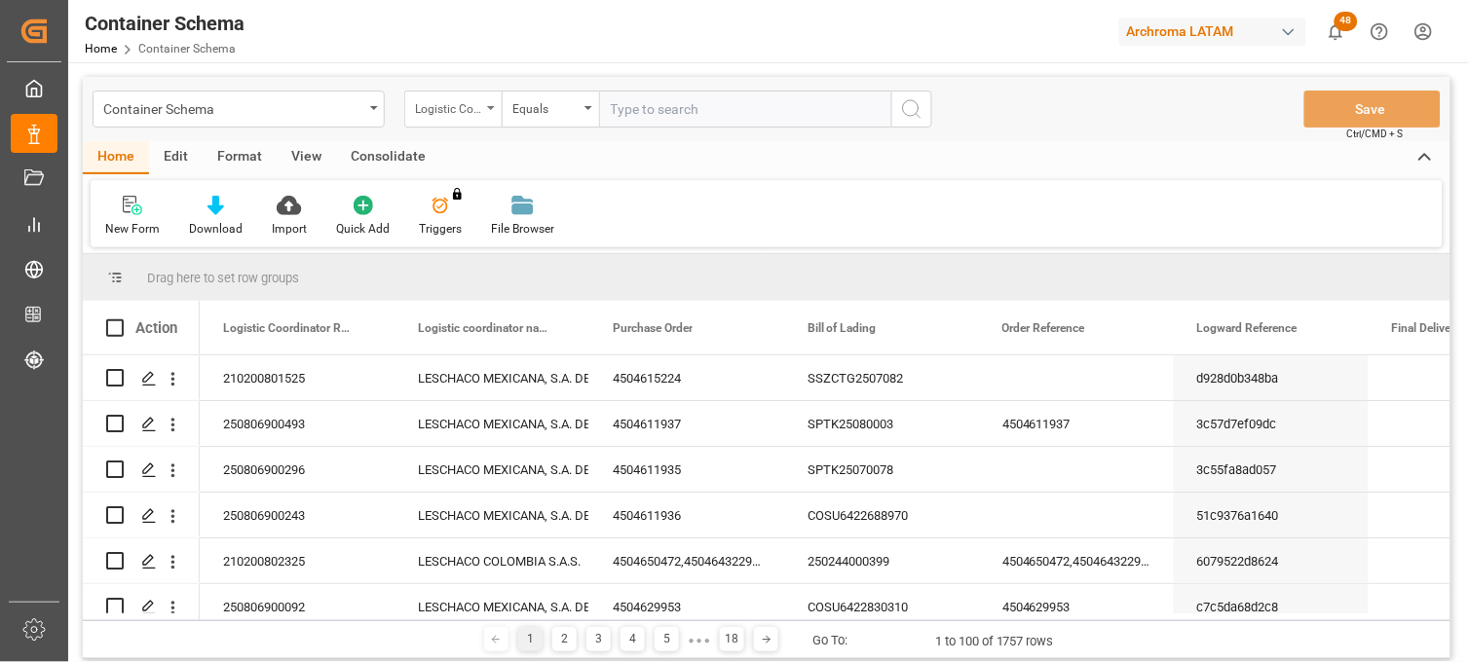
click at [479, 95] on div "Logistic Coordinator Reference Number" at bounding box center [448, 106] width 66 height 22
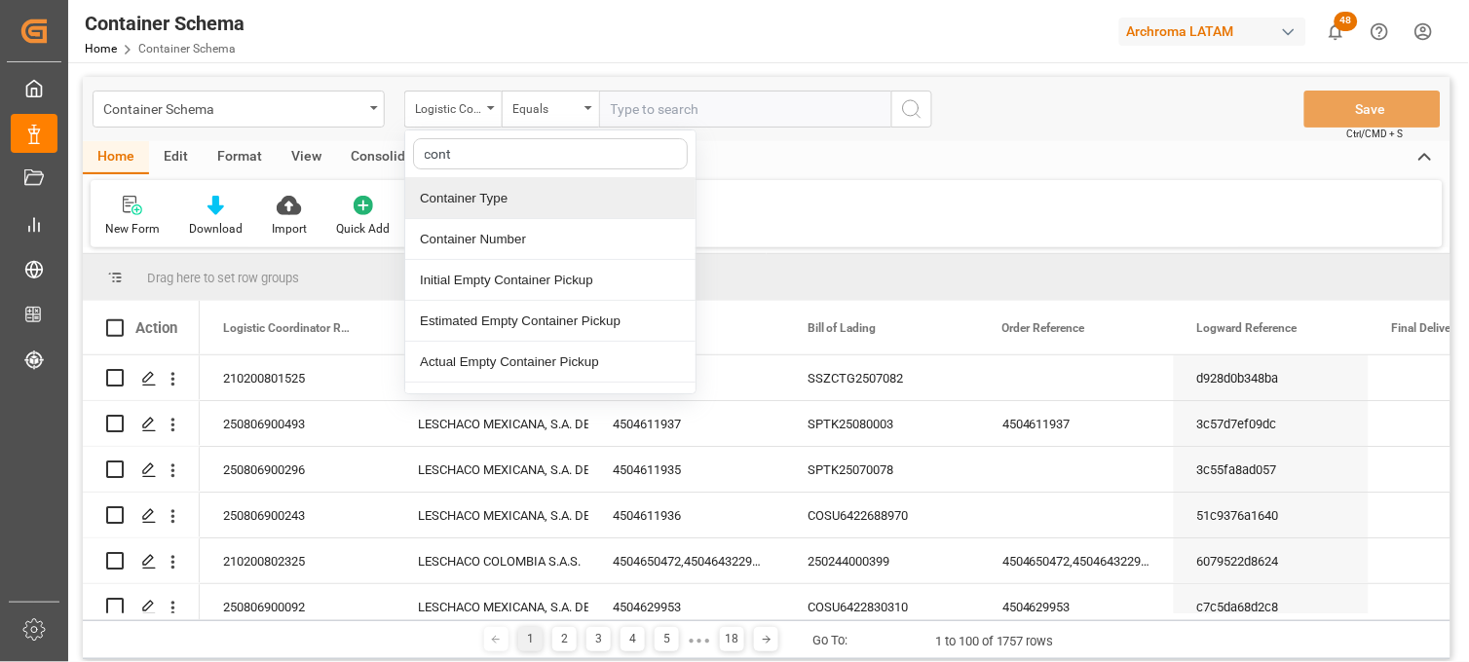
type input "conta"
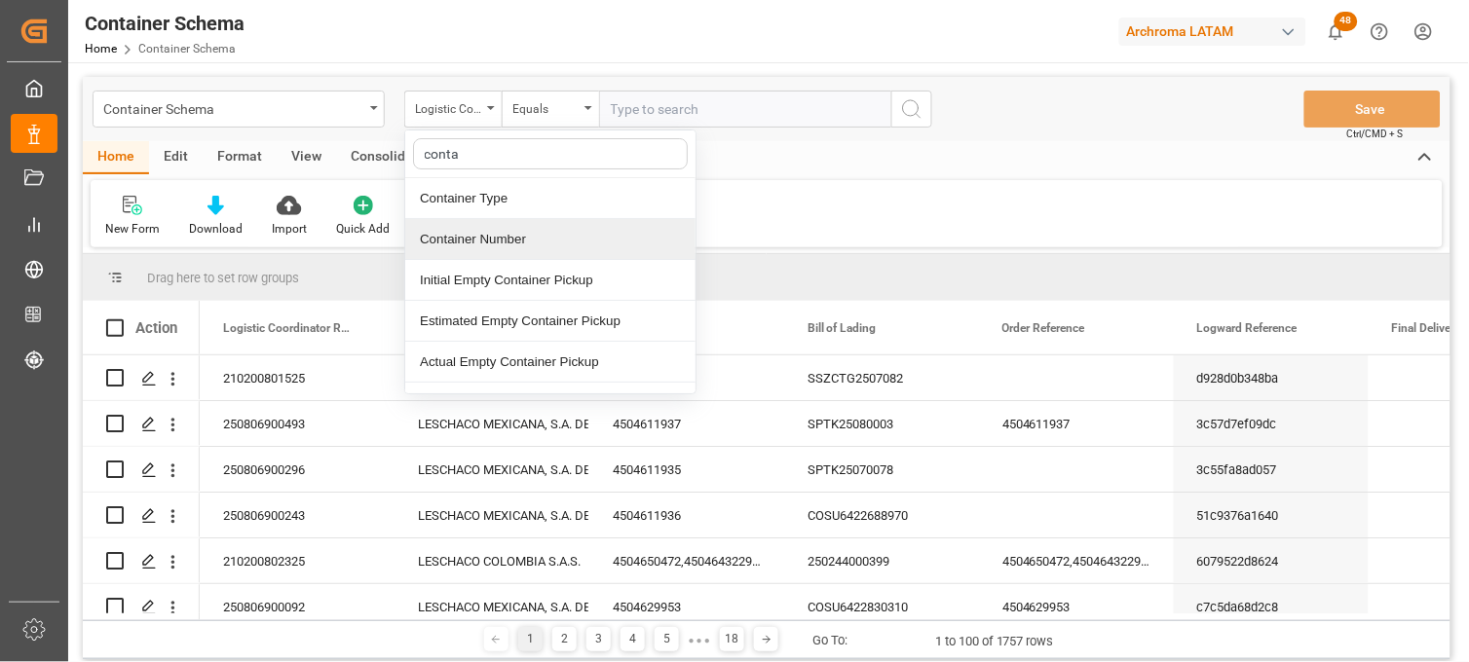
click at [493, 241] on div "Container Number" at bounding box center [550, 239] width 290 height 41
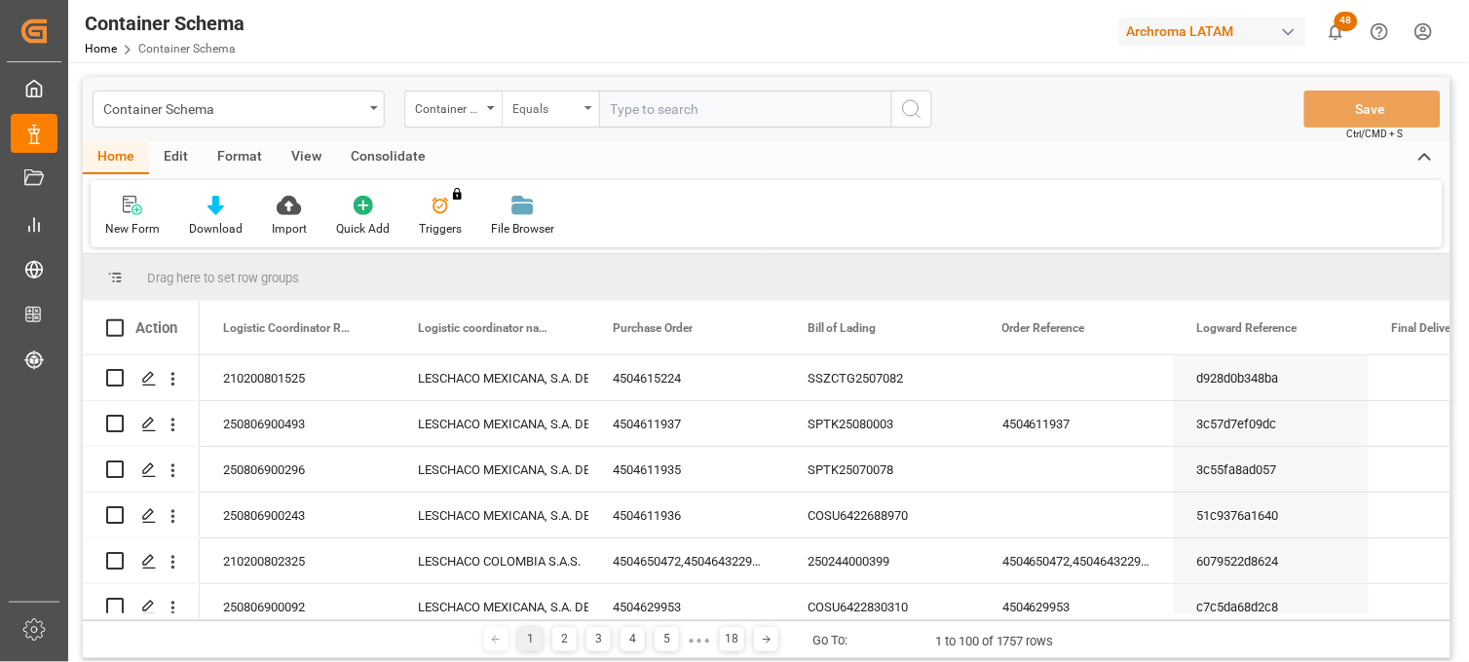
click at [565, 105] on div "Equals" at bounding box center [545, 106] width 66 height 22
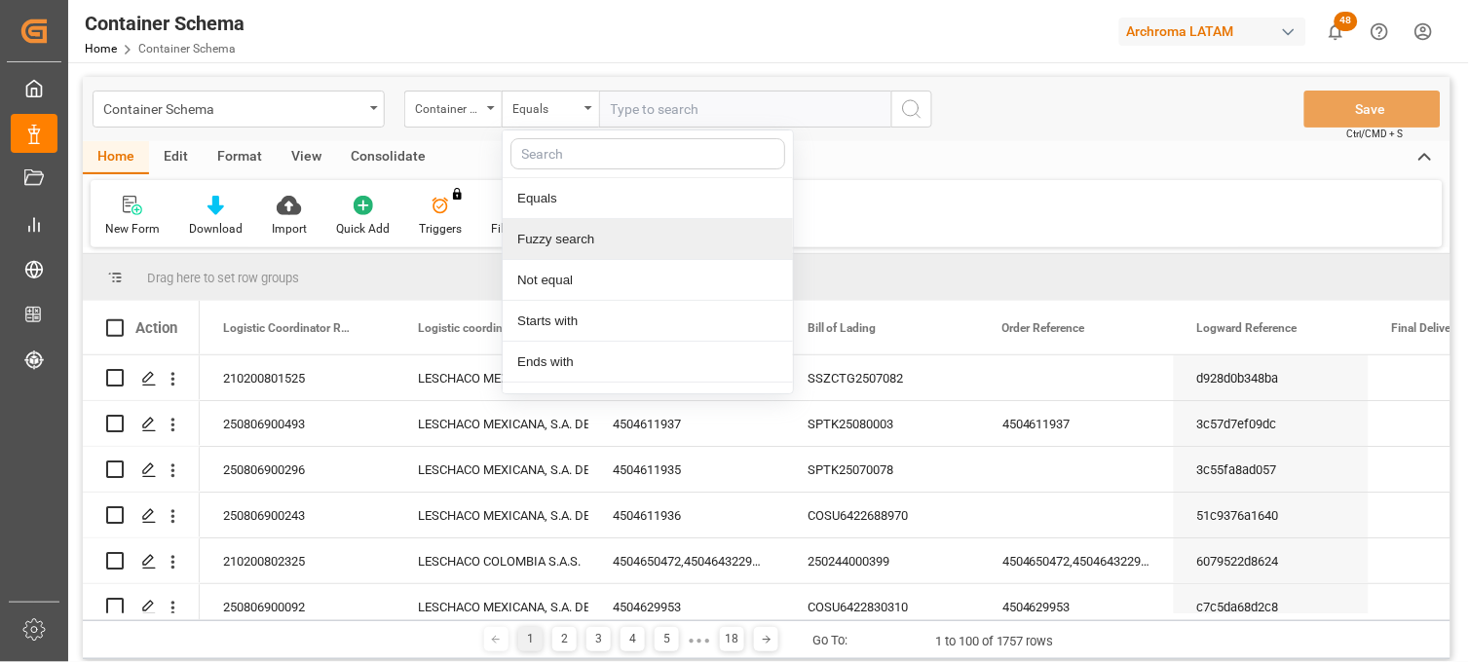
click at [571, 242] on div "Fuzzy search" at bounding box center [648, 239] width 290 height 41
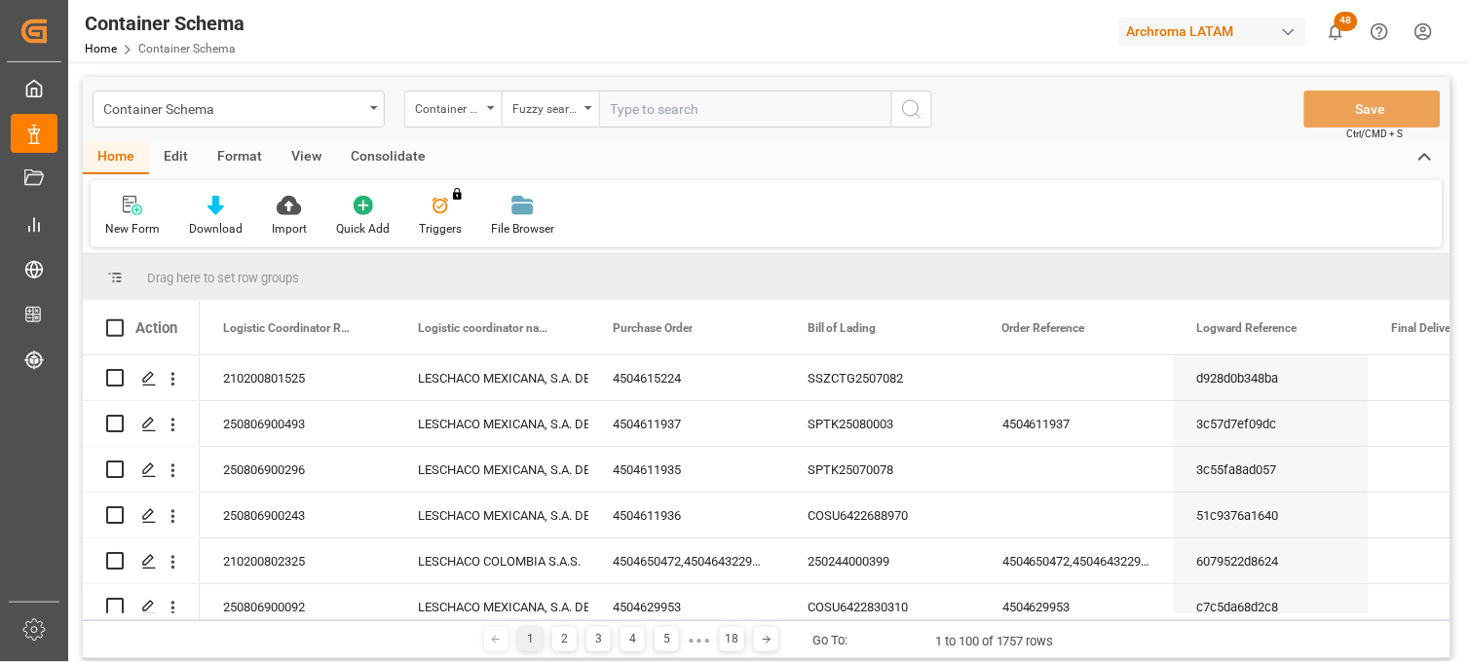
paste input "TLLU2728347"
type input "TLLU2728347"
click at [916, 110] on icon "search button" at bounding box center [911, 108] width 23 height 23
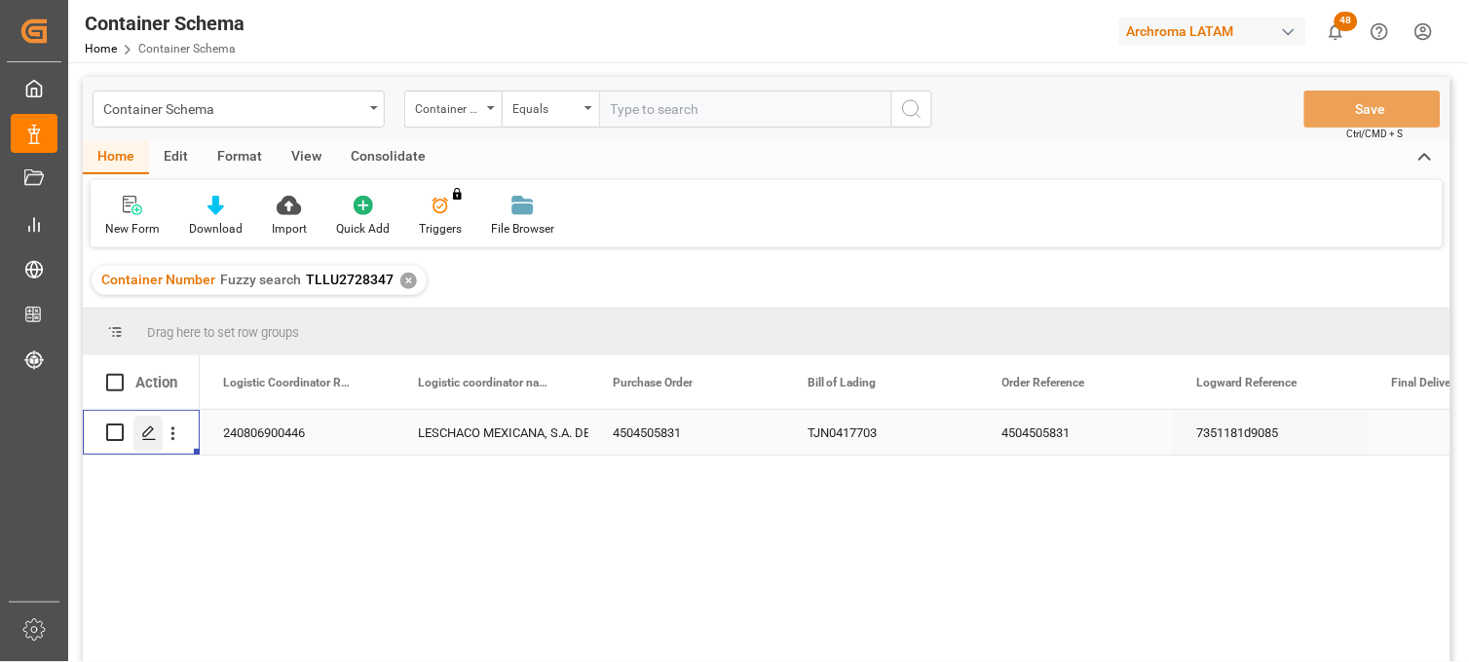
click at [149, 434] on icon "Press SPACE to select this row." at bounding box center [149, 434] width 16 height 16
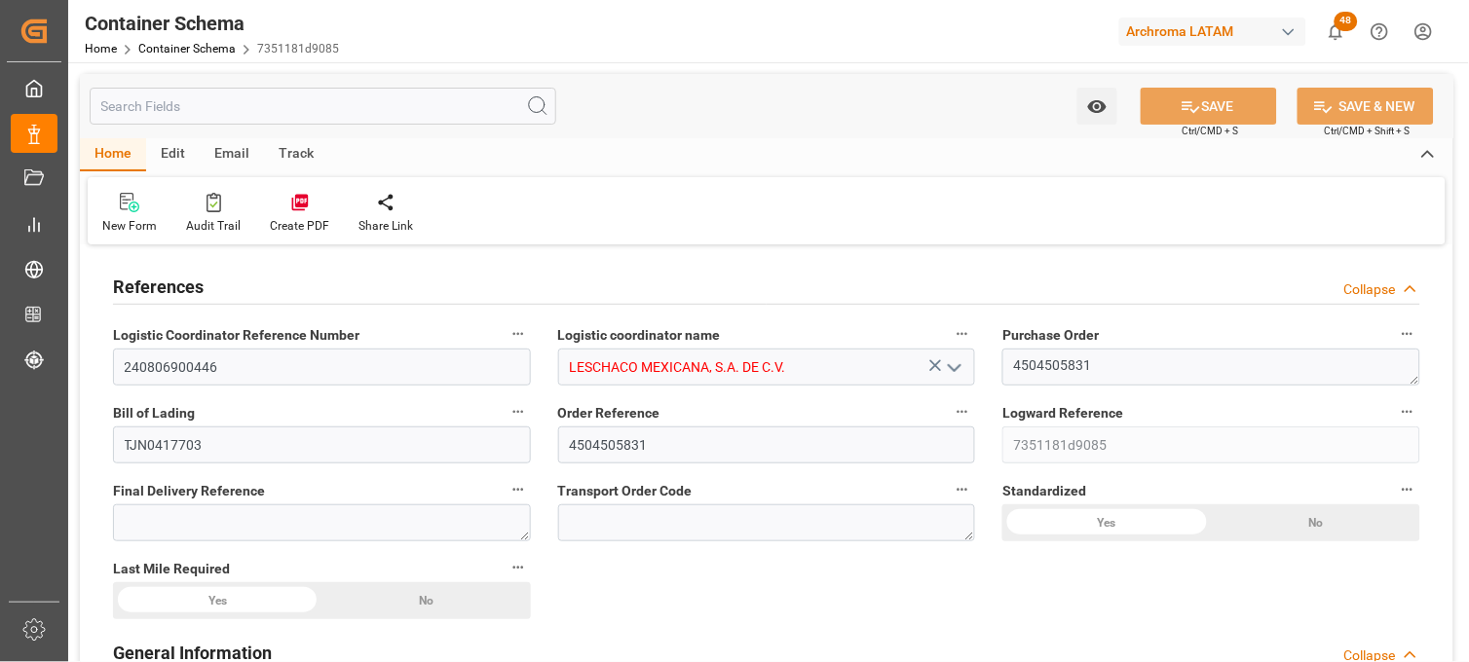
type input "10"
type input "7"
type input "20"
type input "1"
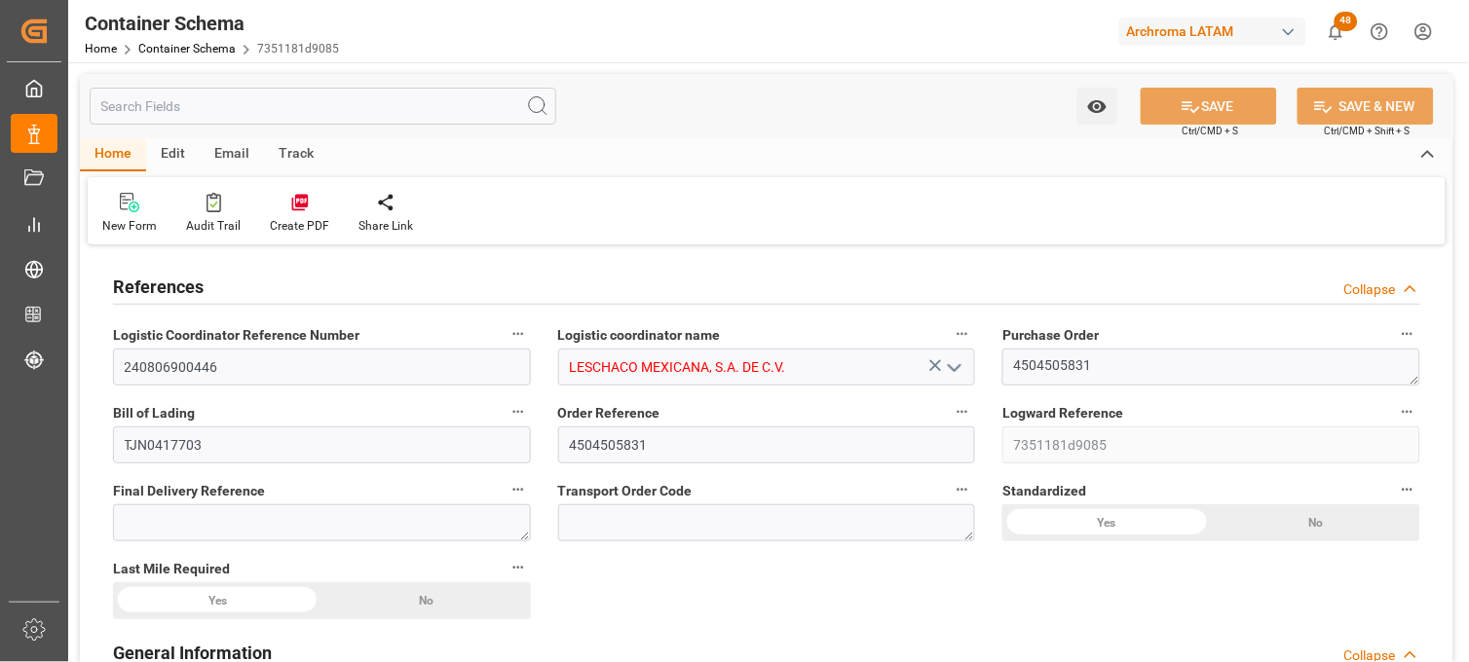
type input "10"
type input "3000"
type input "3030"
type input "CMACGM"
type input "CMA CGM Group"
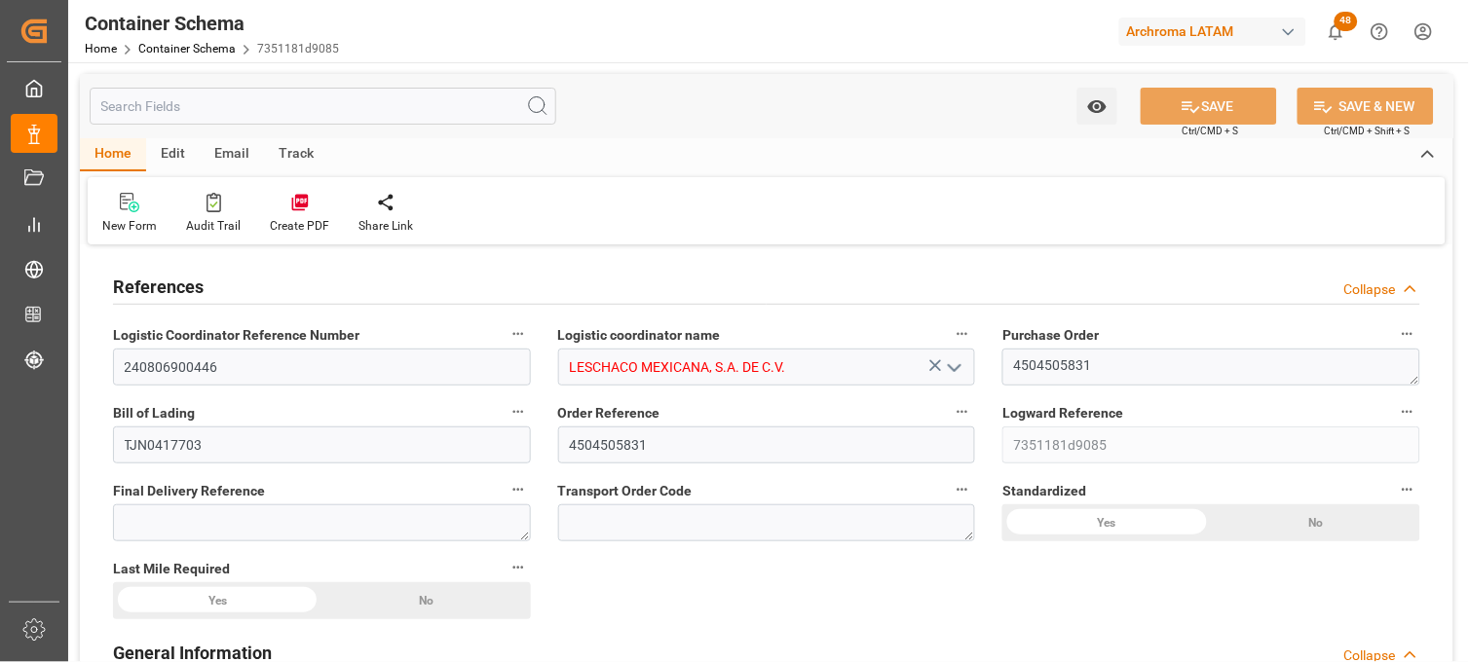
type input "CNTXG"
type input "MXZLO"
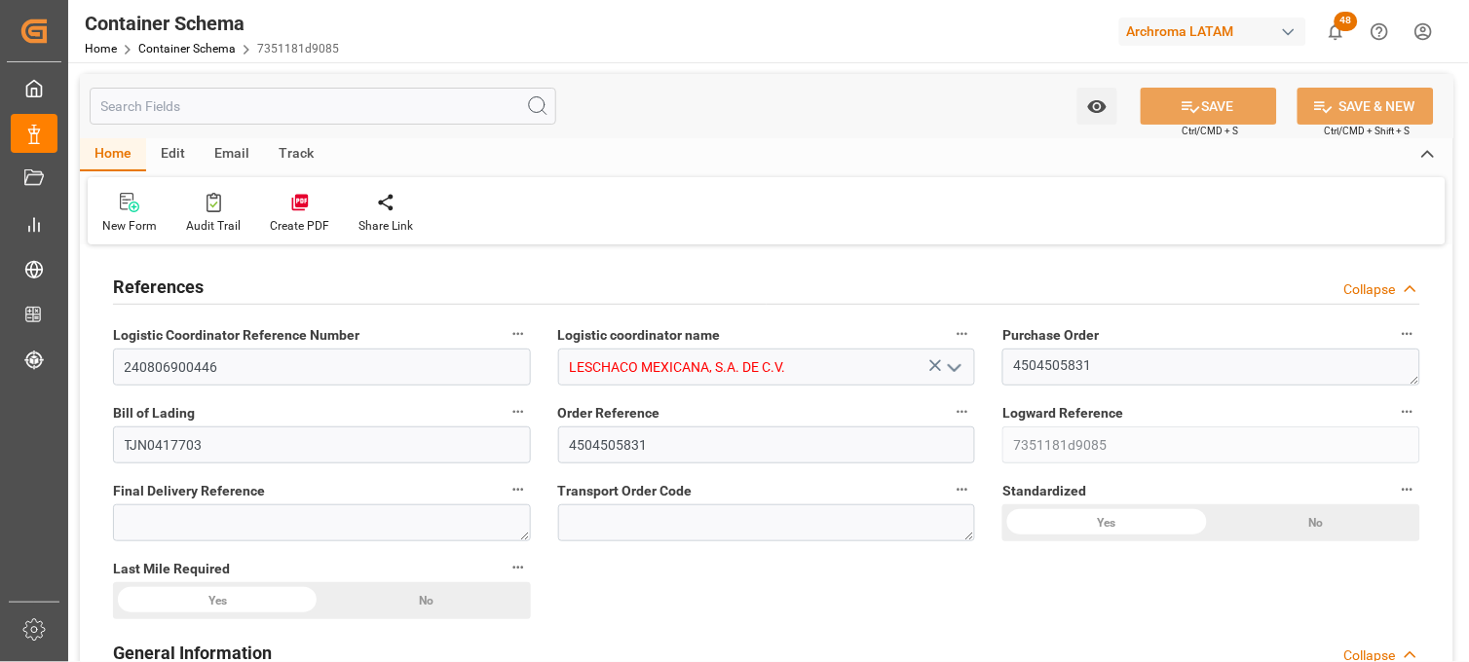
type input "9334167"
type input "27"
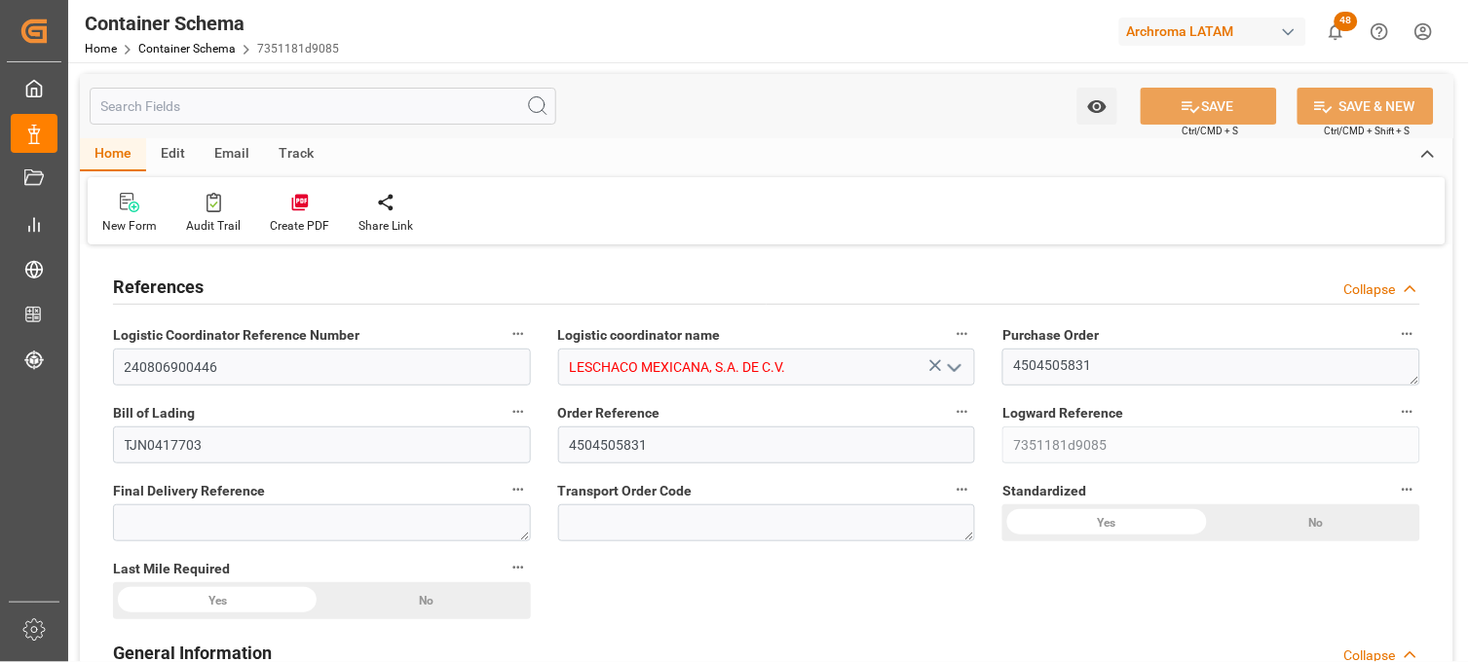
type input "343"
type input "9"
type input "10"
type input "[DATE] 17:30"
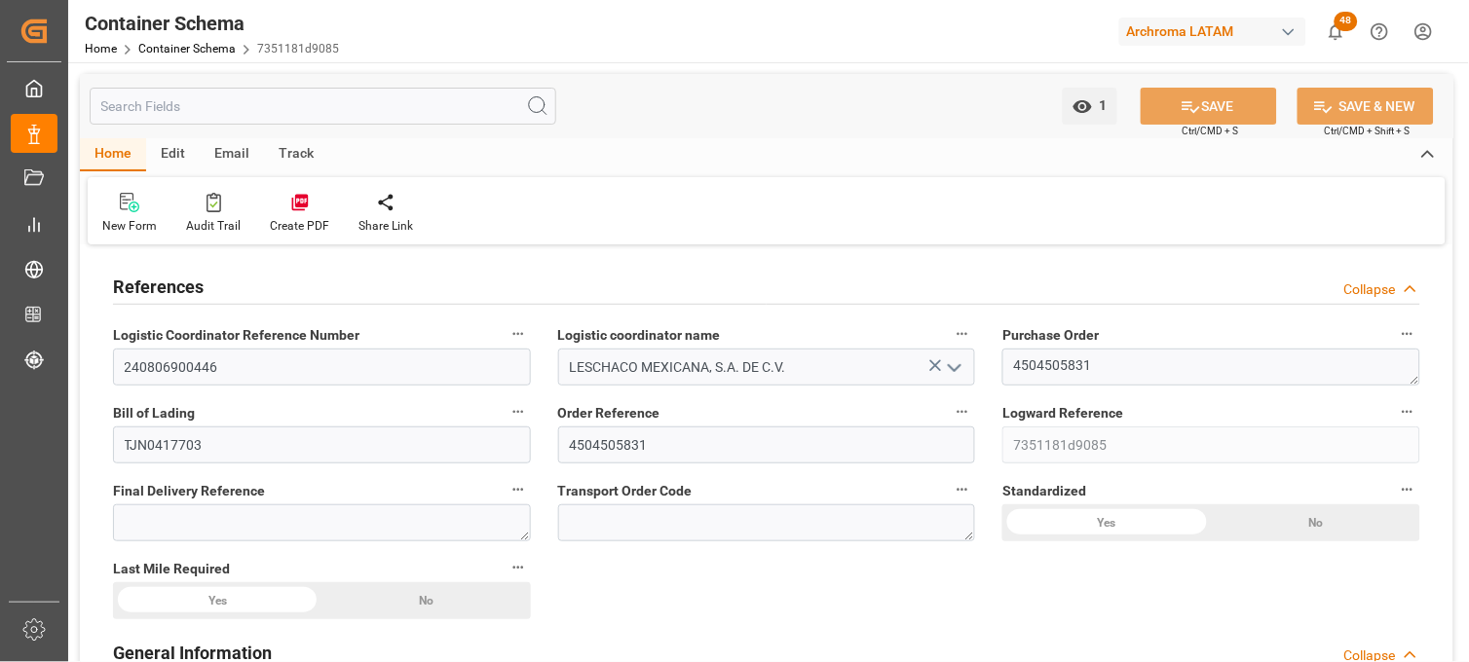
type input "[DATE]"
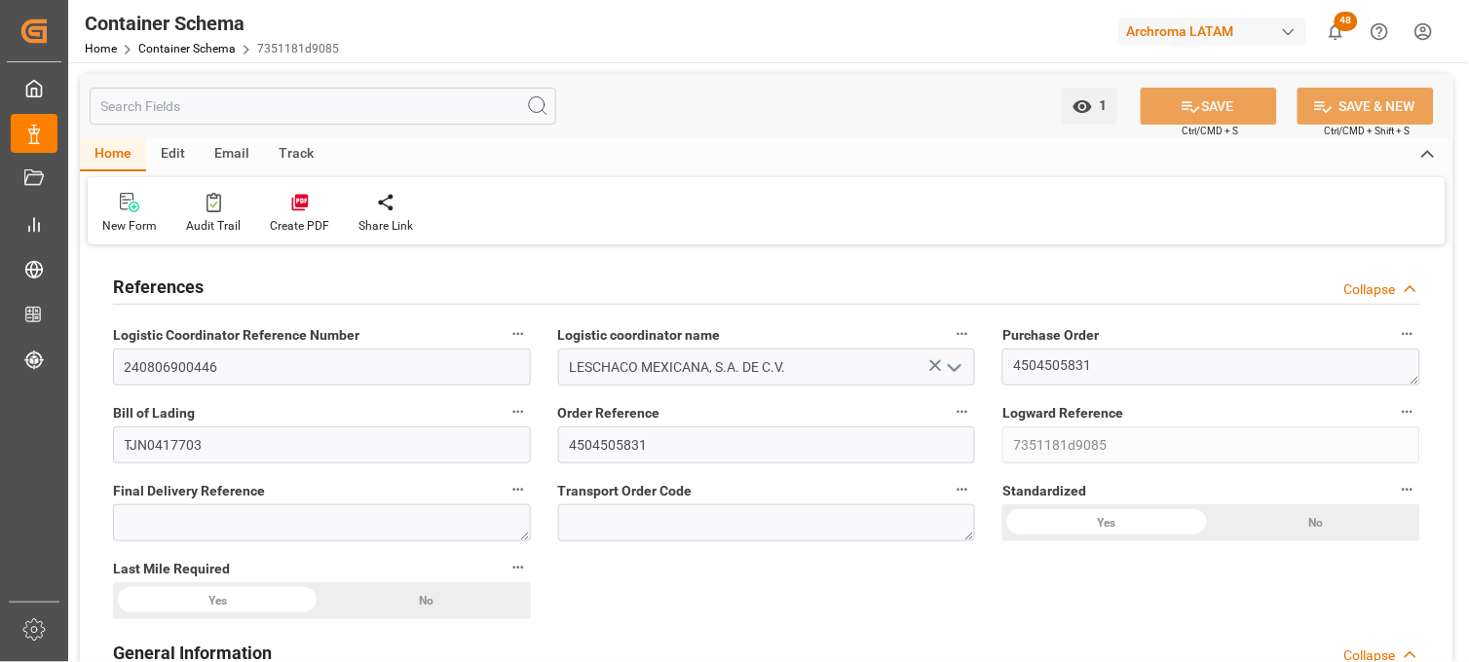
type input "[DATE] 19:43"
type input "[DATE] 23:36"
type input "[DATE]"
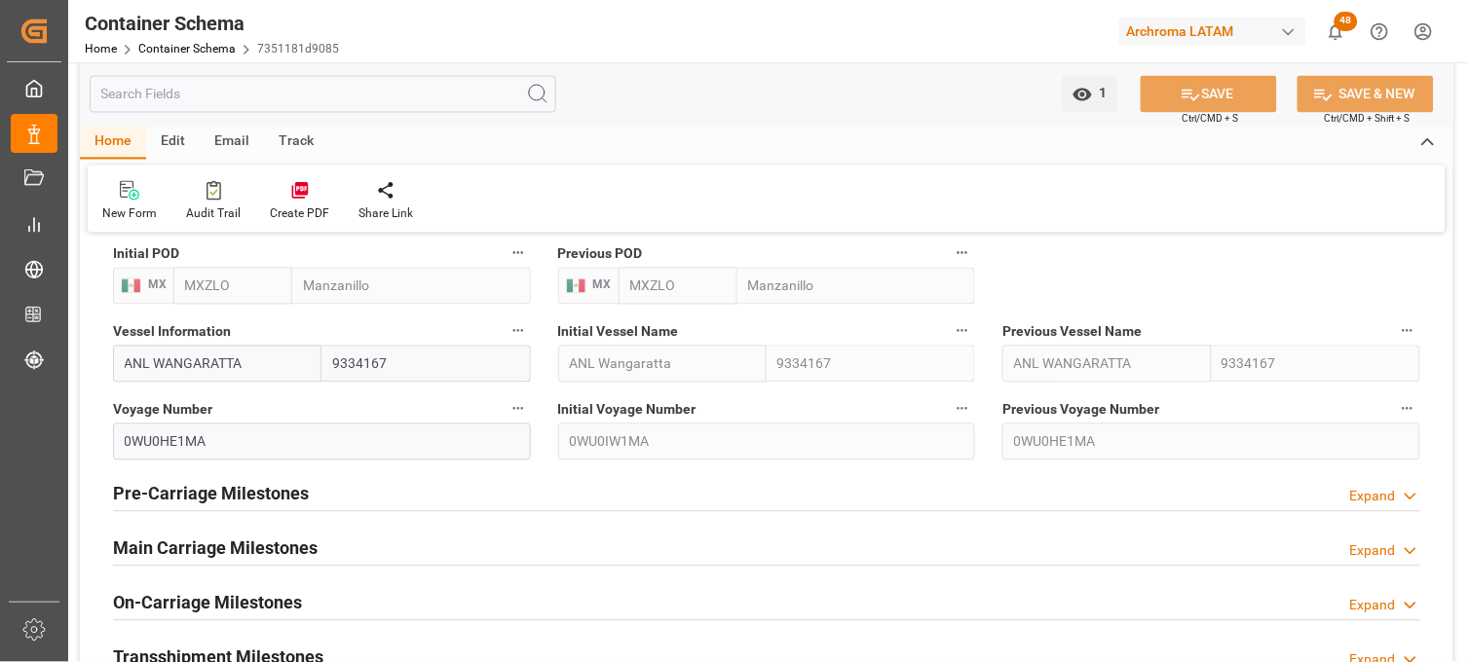
scroll to position [2488, 0]
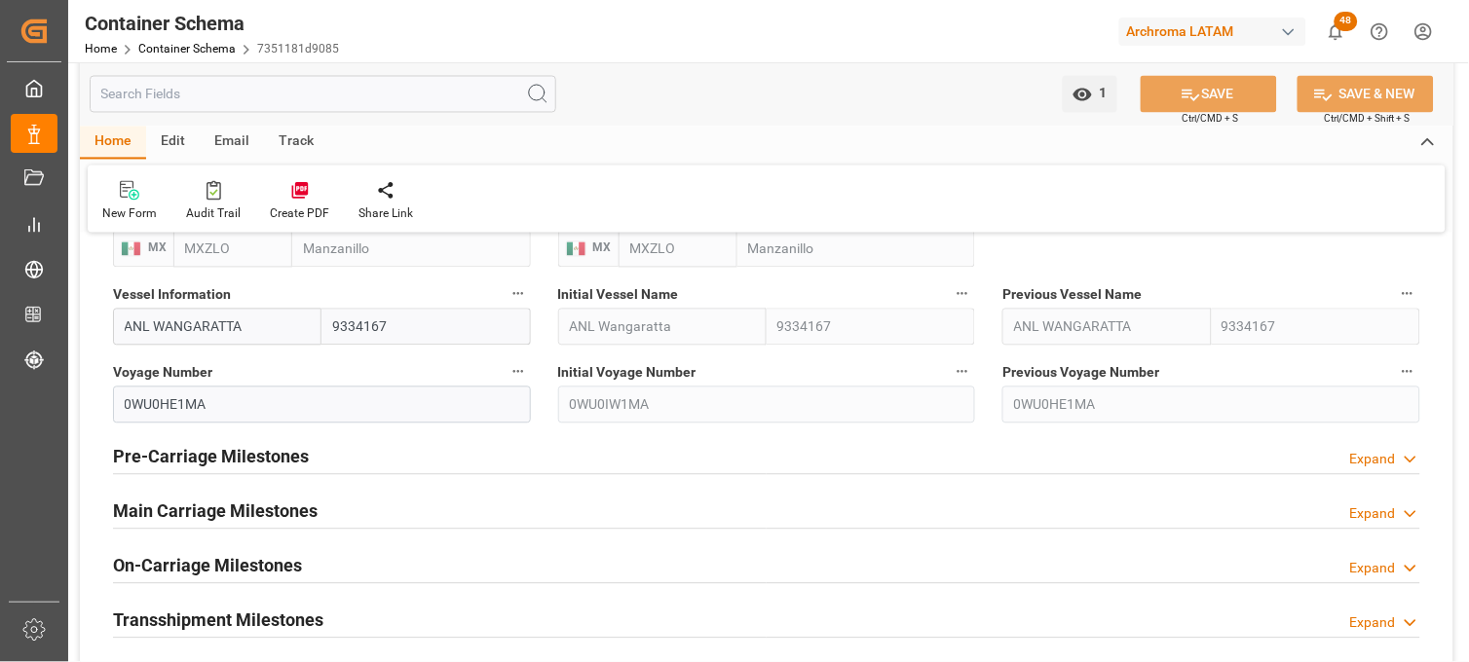
drag, startPoint x: 1404, startPoint y: 512, endPoint x: 1351, endPoint y: 526, distance: 55.3
click at [1403, 512] on icon at bounding box center [1410, 515] width 19 height 20
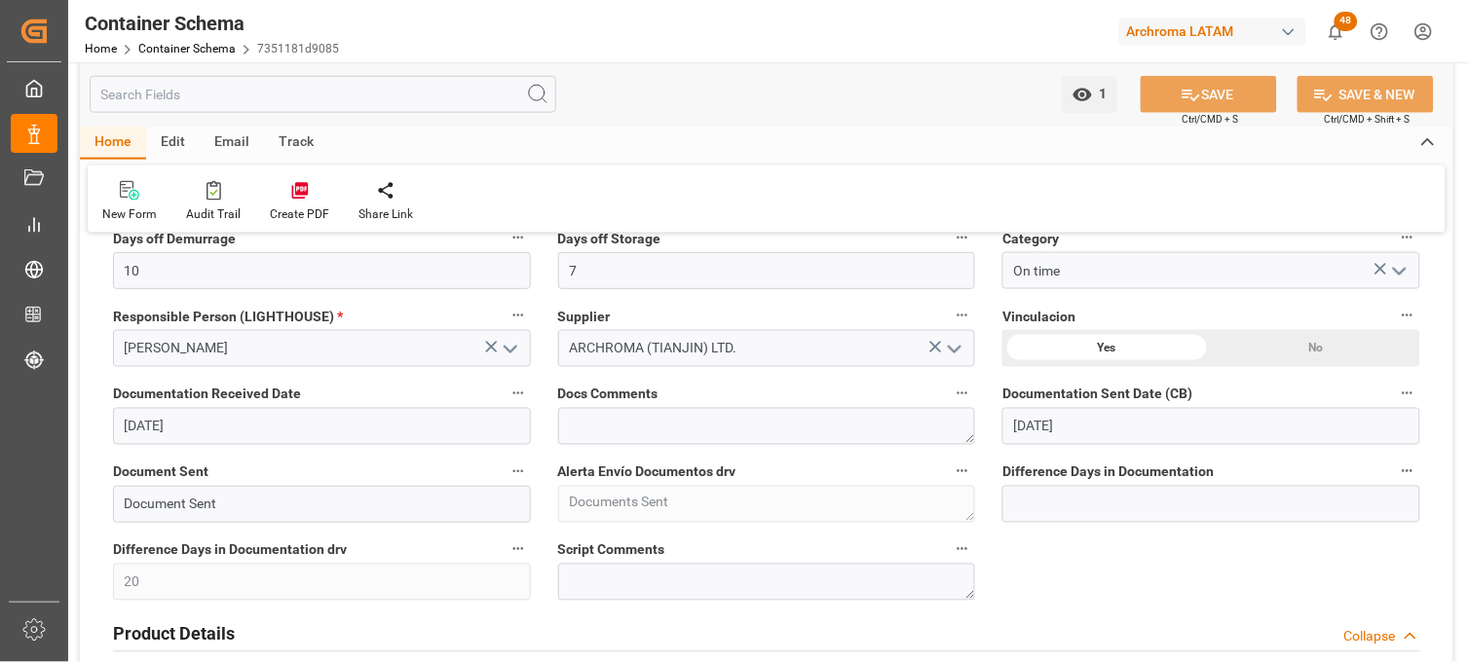
scroll to position [0, 0]
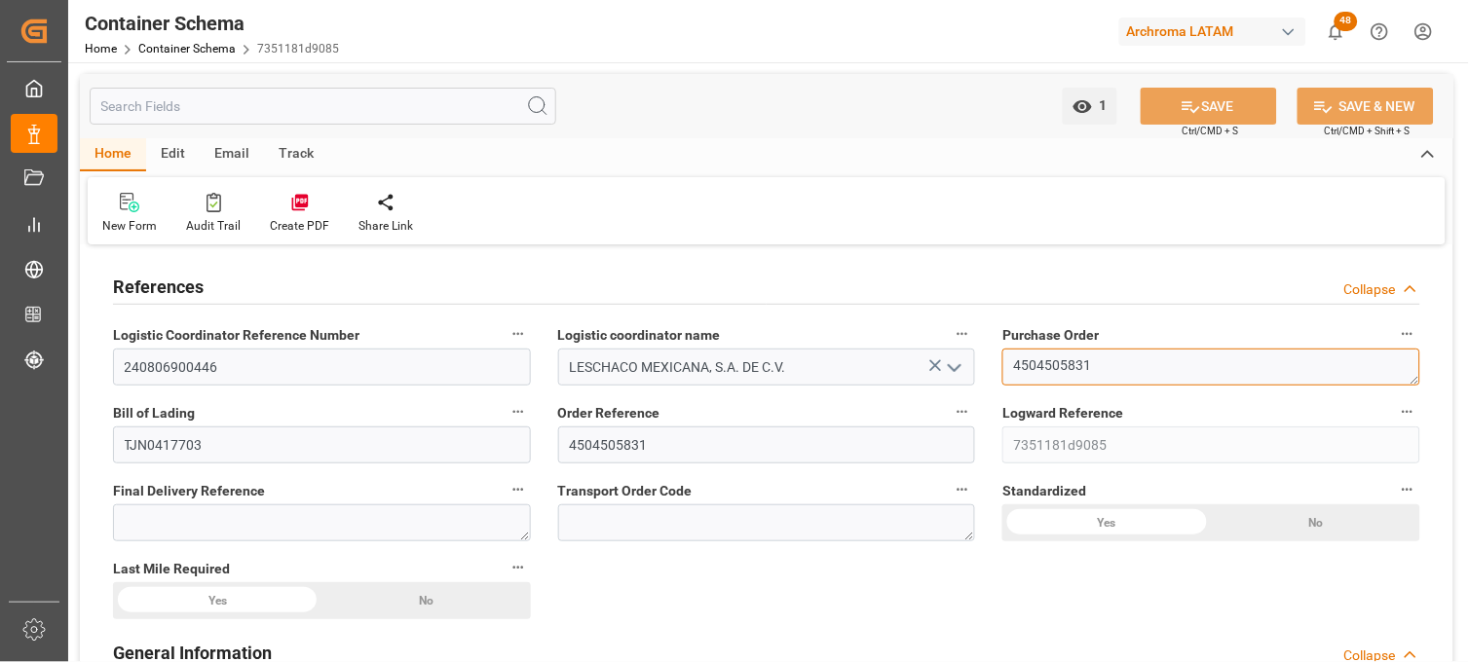
drag, startPoint x: 1107, startPoint y: 368, endPoint x: 959, endPoint y: 371, distance: 148.1
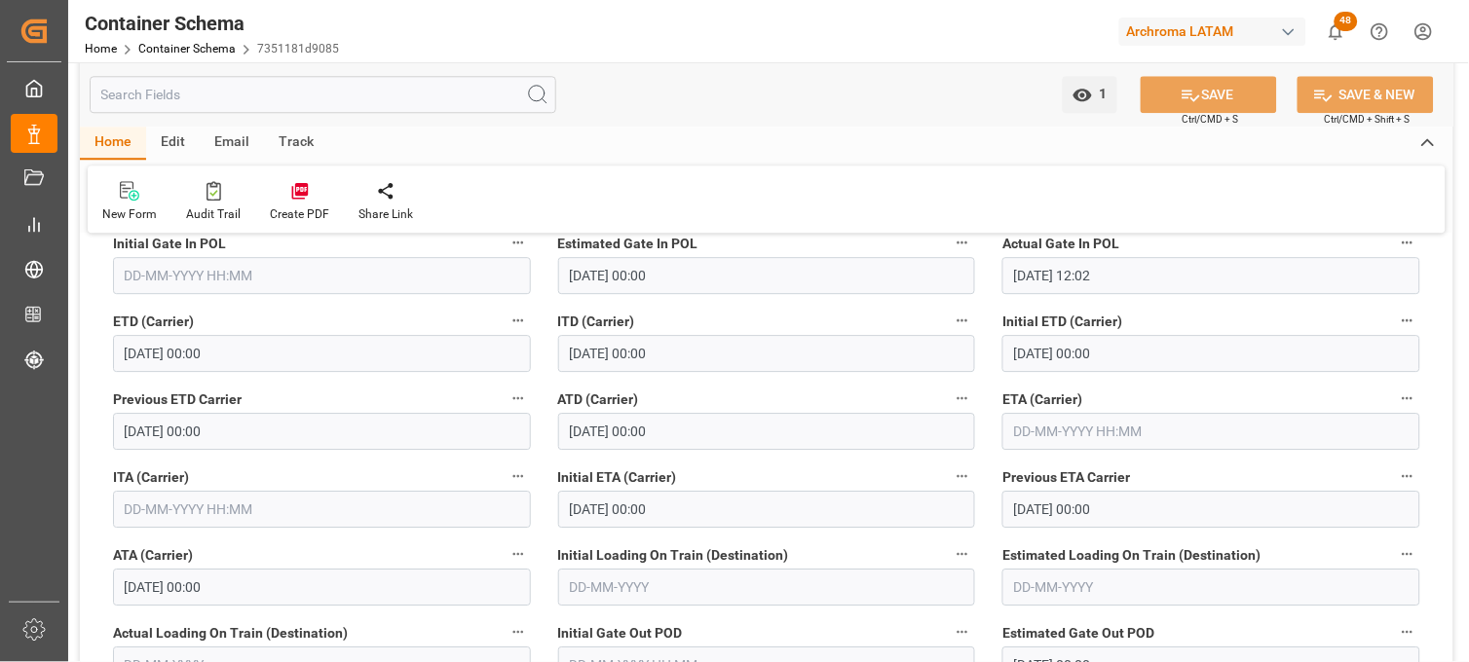
scroll to position [2813, 0]
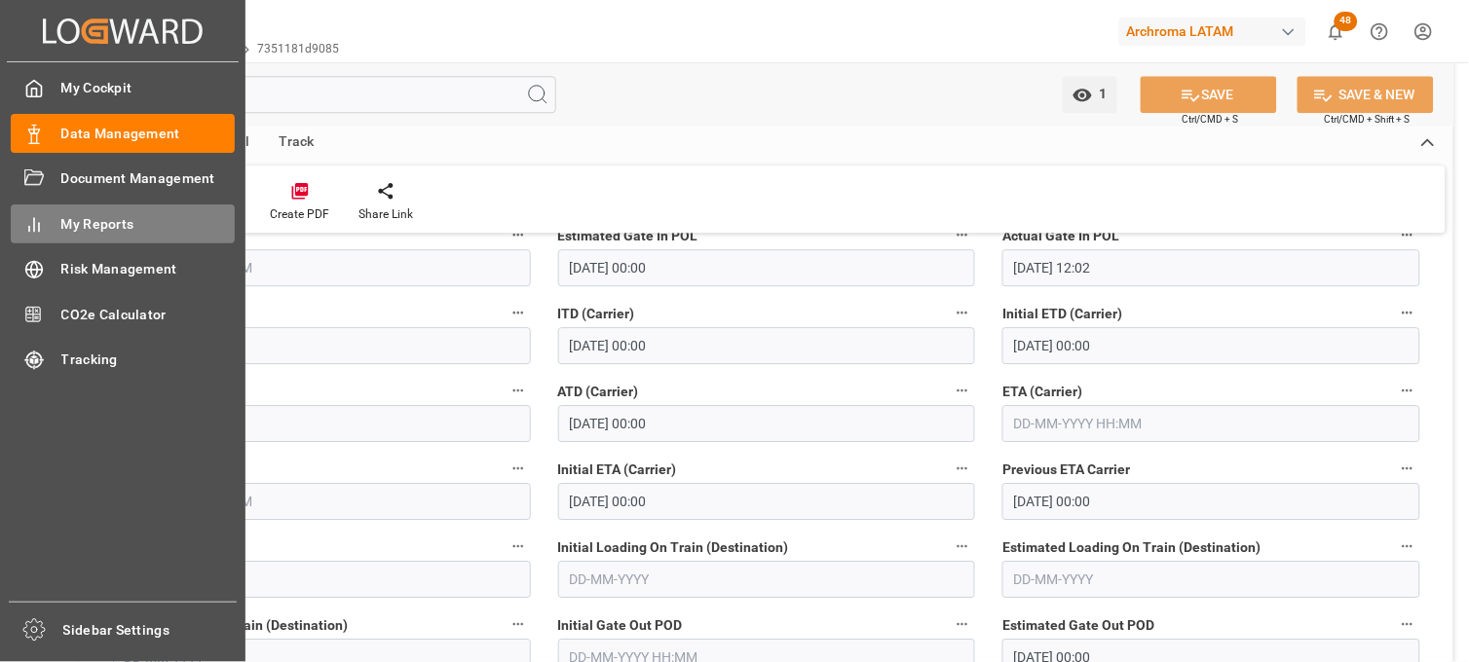
click at [102, 228] on span "My Reports" at bounding box center [148, 224] width 174 height 20
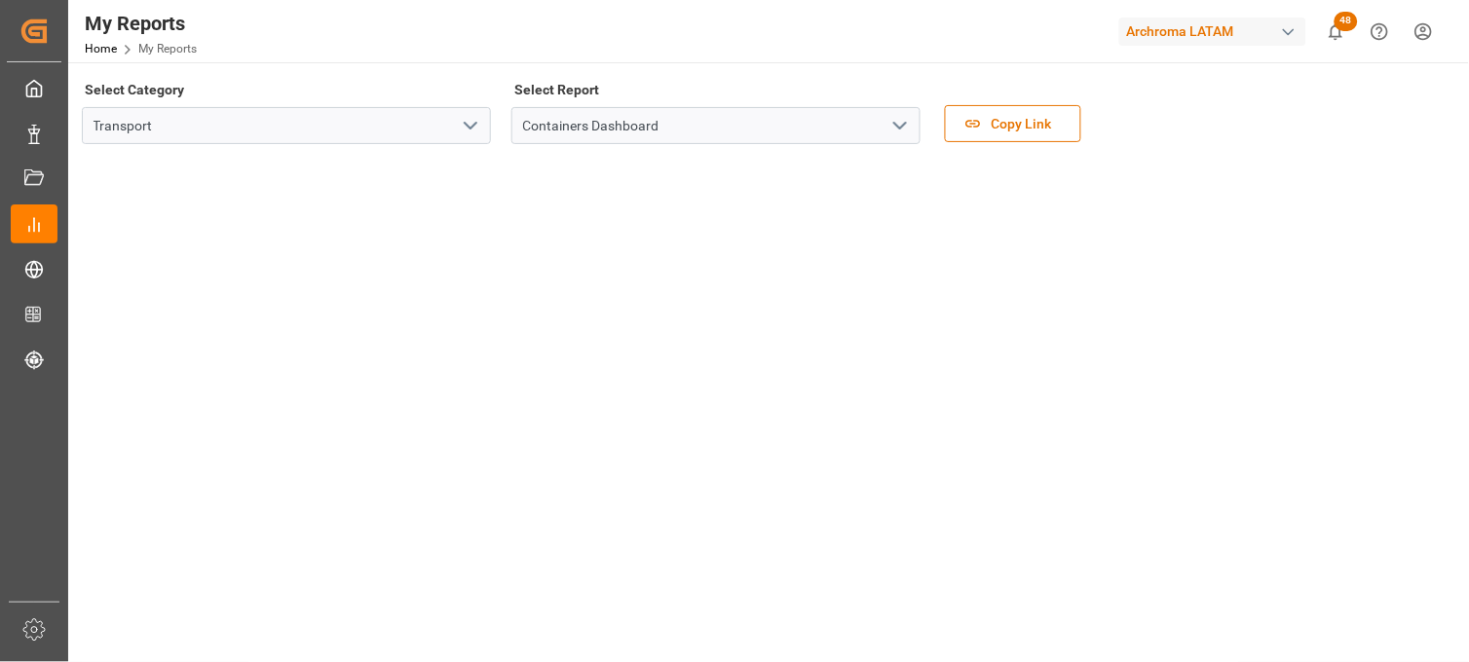
click at [1404, 102] on div "Select Category Transport Select Report Containers Dashboard Copy Link" at bounding box center [766, 117] width 1369 height 82
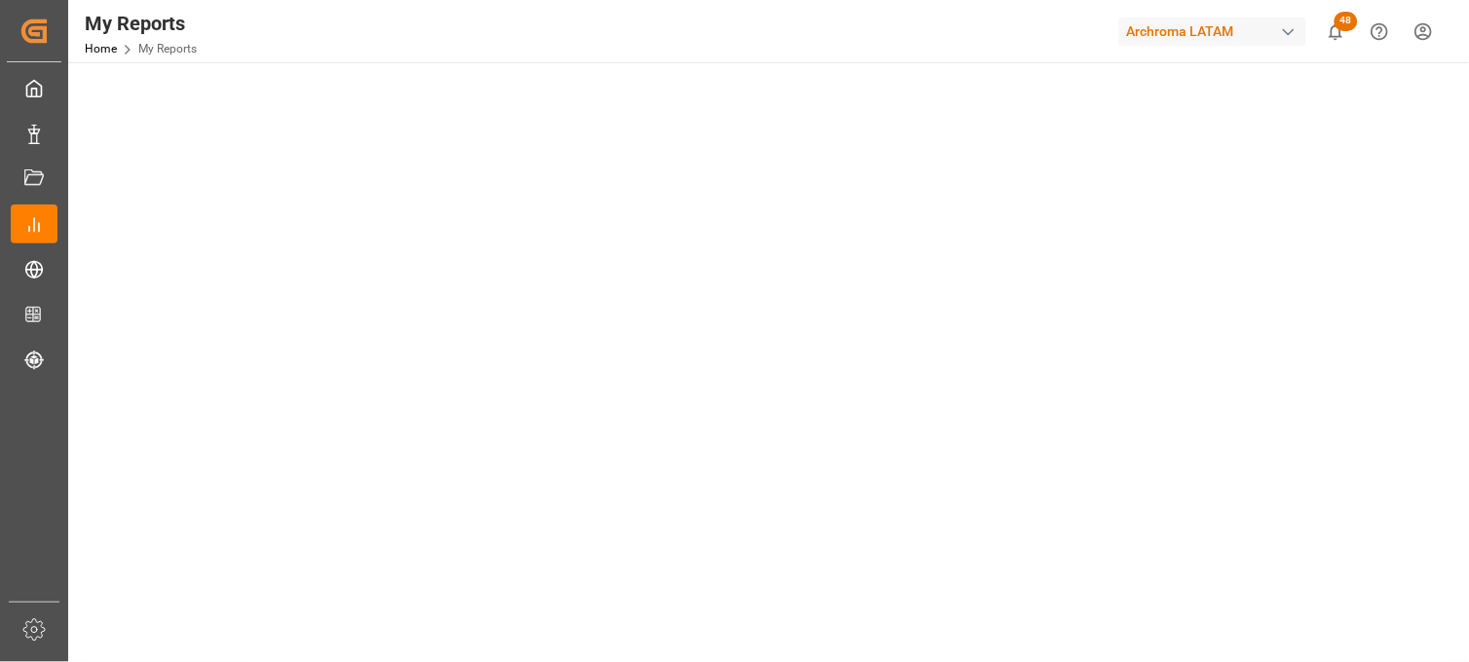
scroll to position [649, 0]
